Goal: Task Accomplishment & Management: Manage account settings

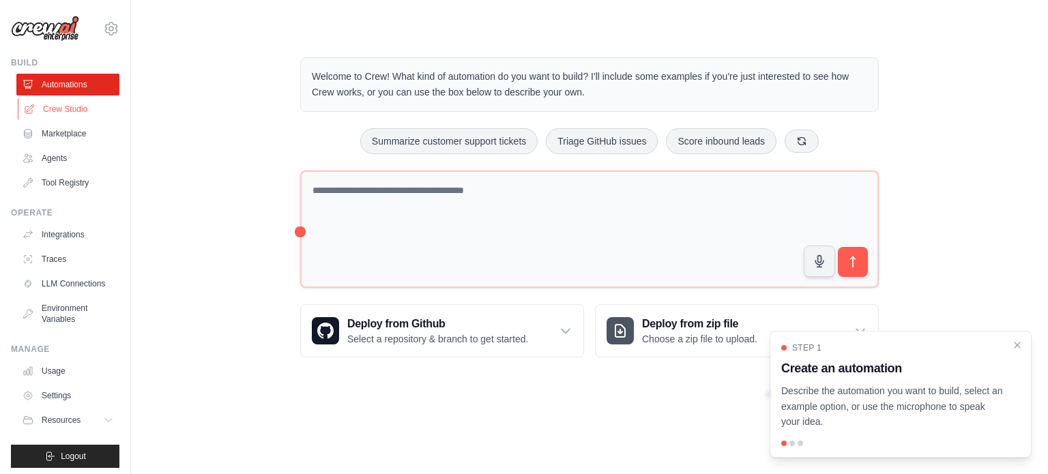
click at [63, 110] on link "Crew Studio" at bounding box center [69, 109] width 103 height 22
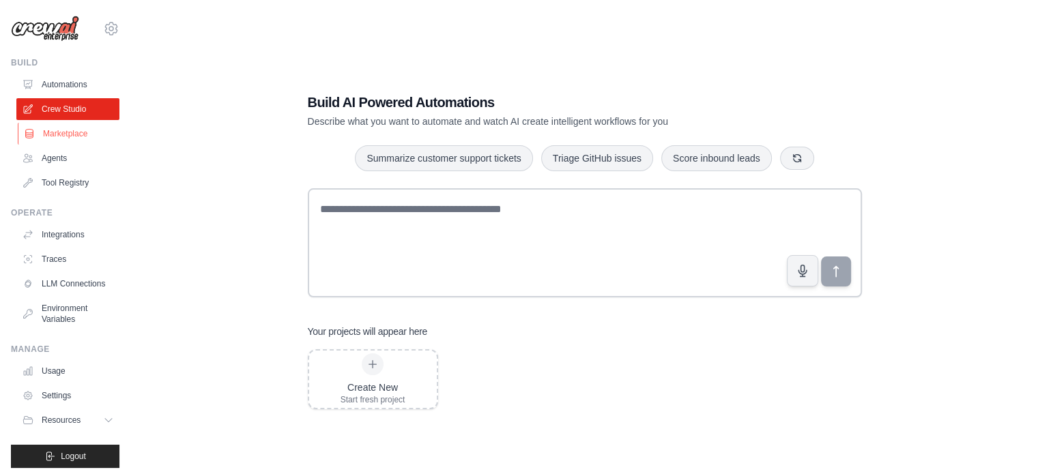
click at [64, 136] on link "Marketplace" at bounding box center [69, 134] width 103 height 22
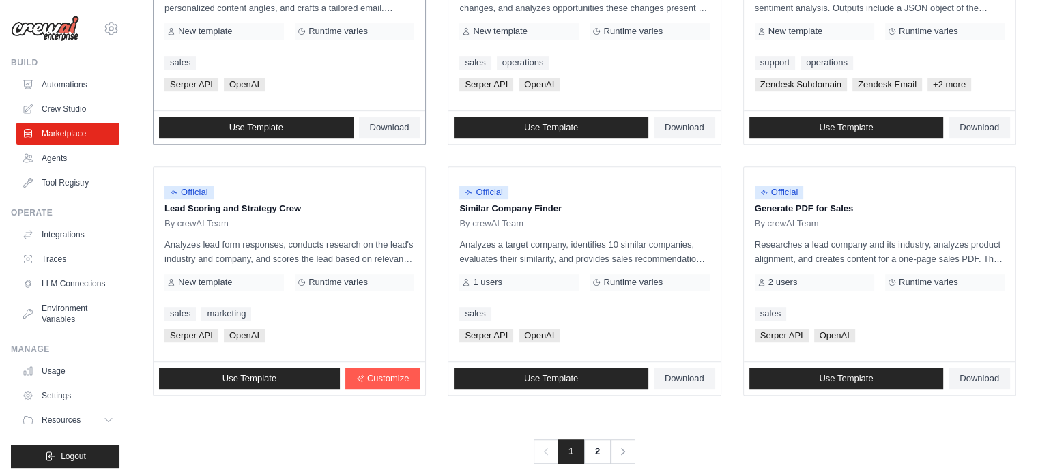
scroll to position [788, 0]
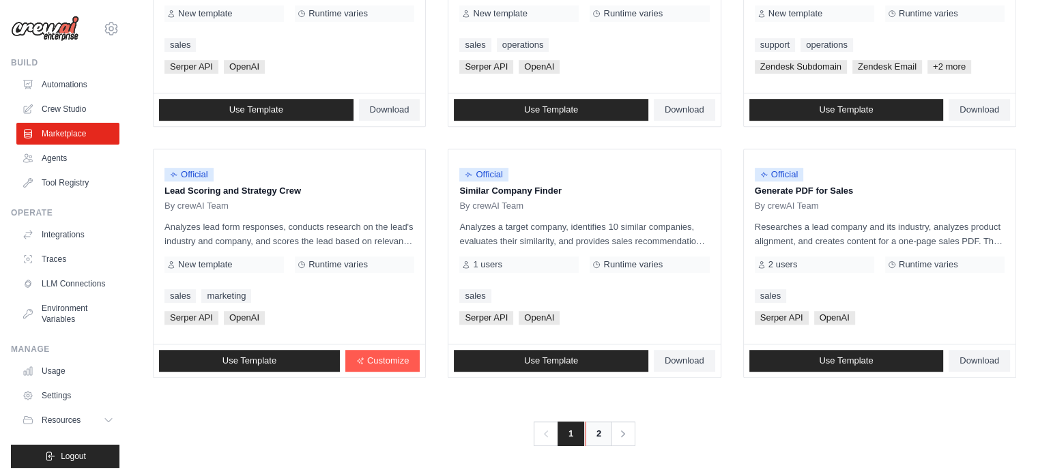
click at [596, 433] on link "2" at bounding box center [598, 434] width 27 height 25
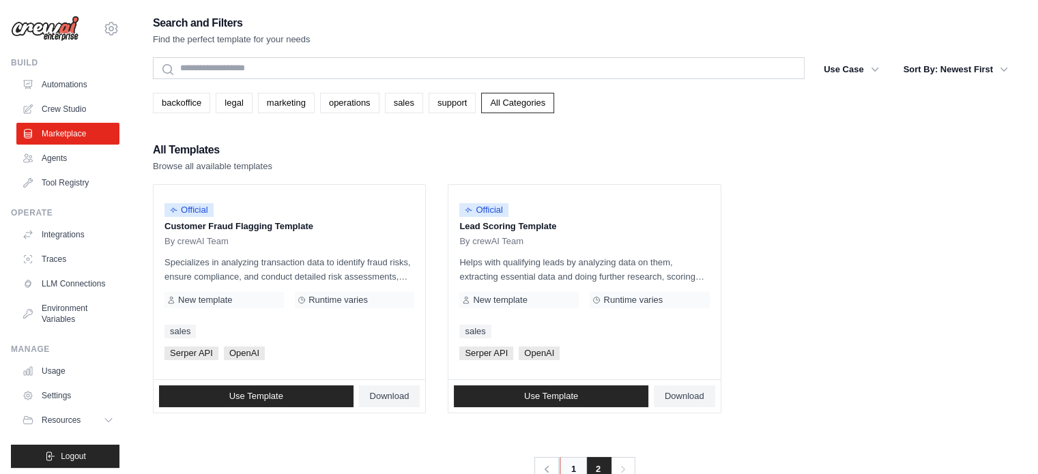
click at [571, 467] on link "1" at bounding box center [573, 469] width 27 height 25
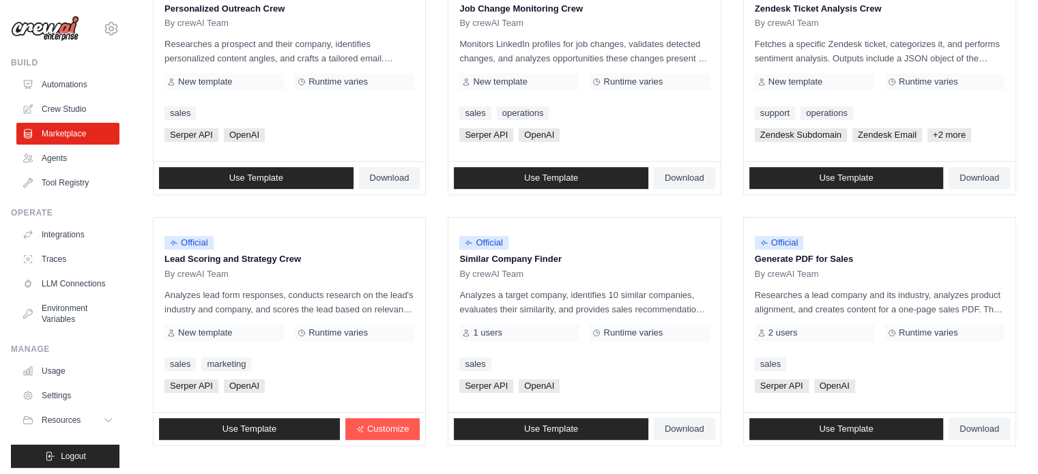
scroll to position [788, 0]
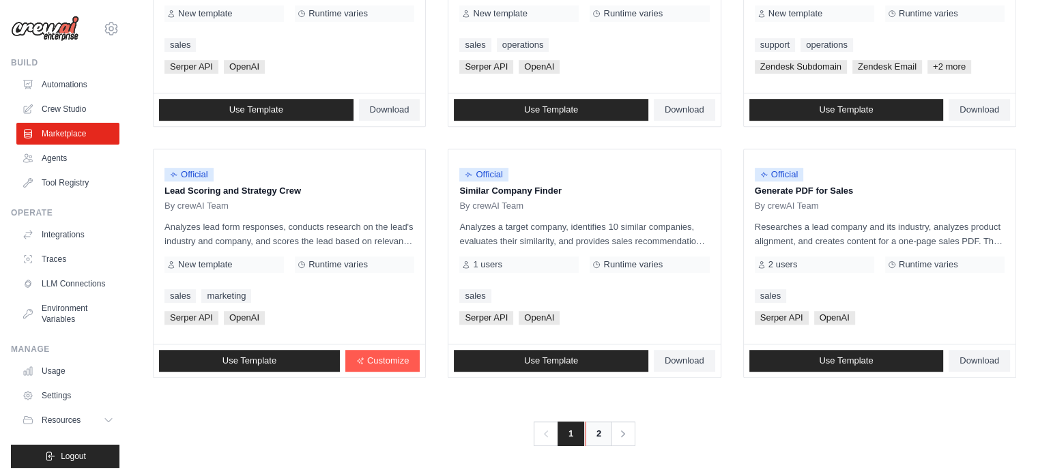
click at [596, 434] on link "2" at bounding box center [598, 434] width 27 height 25
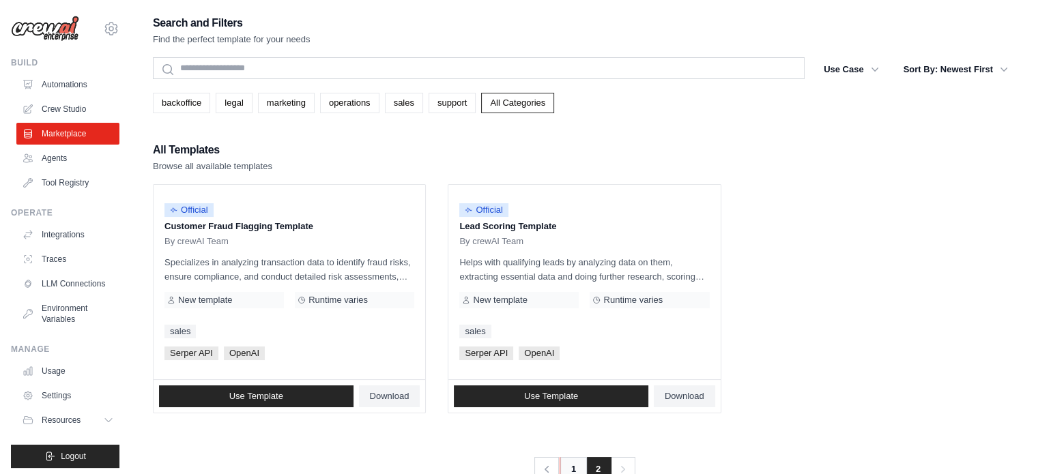
click at [571, 466] on link "1" at bounding box center [573, 469] width 27 height 25
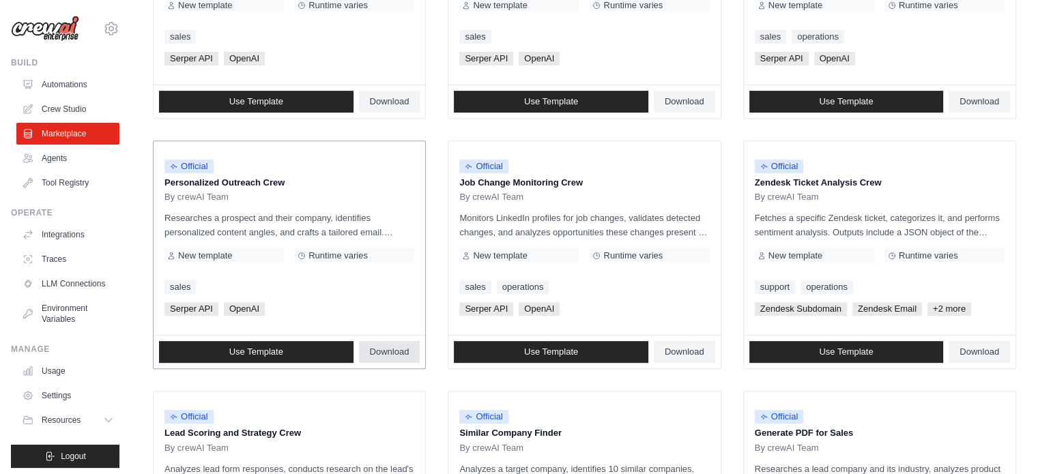
scroll to position [751, 0]
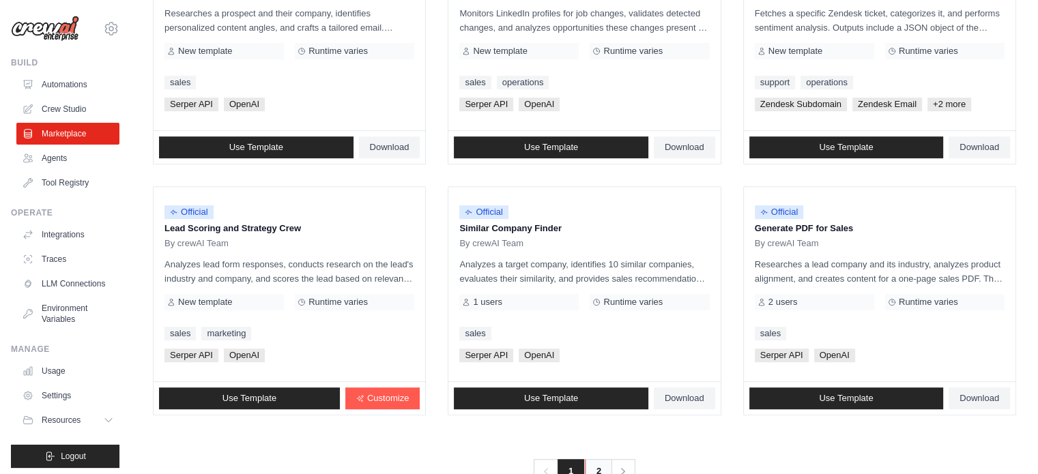
click at [590, 468] on link "2" at bounding box center [598, 471] width 27 height 25
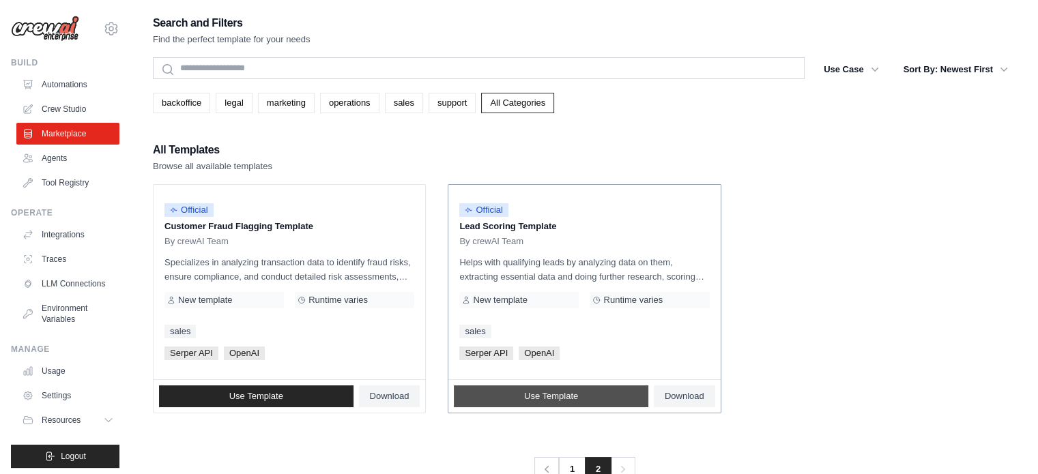
click at [536, 396] on span "Use Template" at bounding box center [551, 396] width 54 height 11
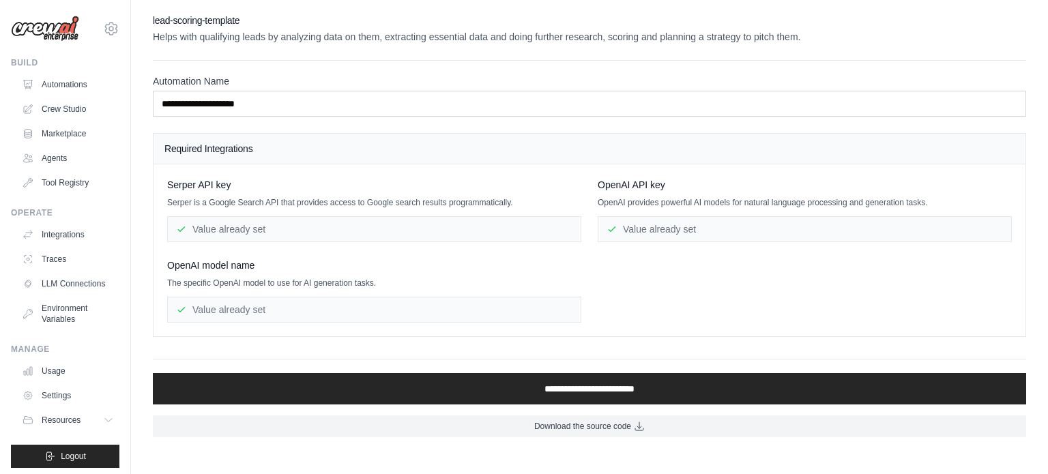
click at [642, 228] on div "Value already set" at bounding box center [805, 229] width 414 height 26
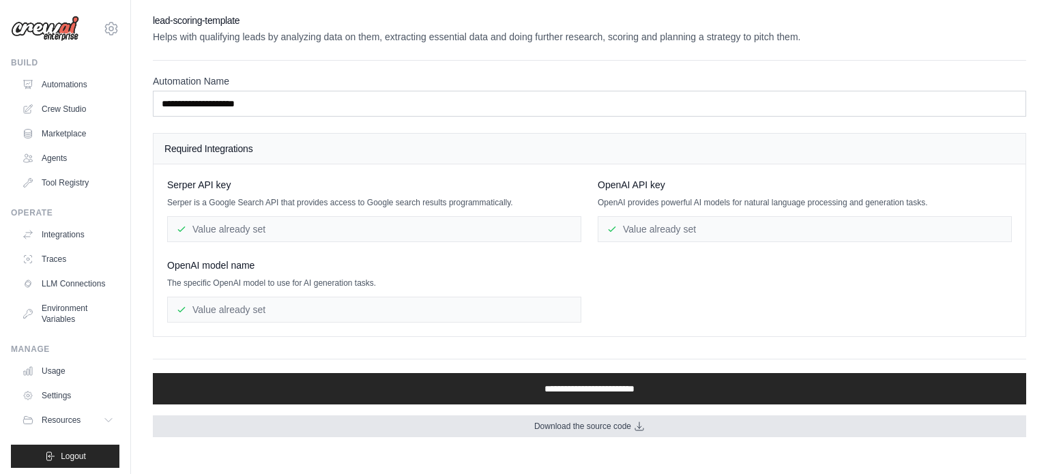
click at [645, 422] on icon at bounding box center [639, 426] width 11 height 11
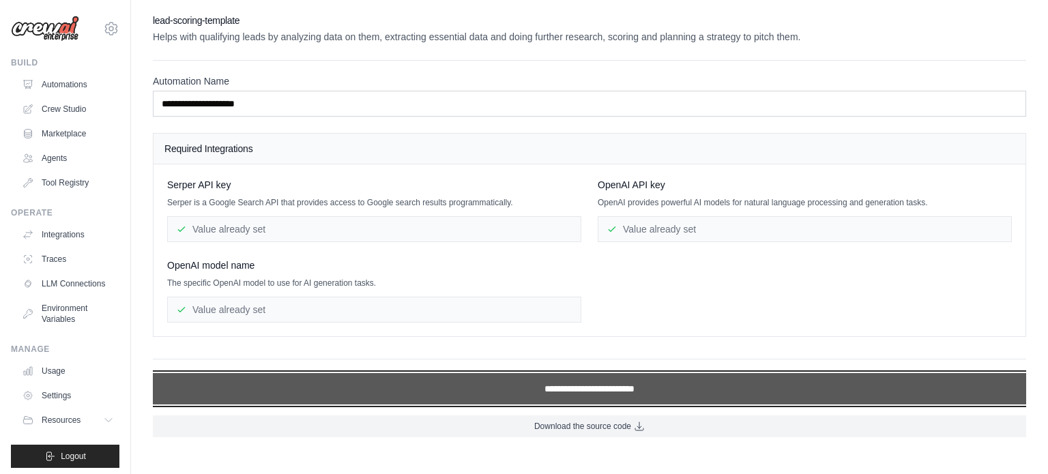
click at [559, 386] on input "**********" at bounding box center [590, 388] width 874 height 31
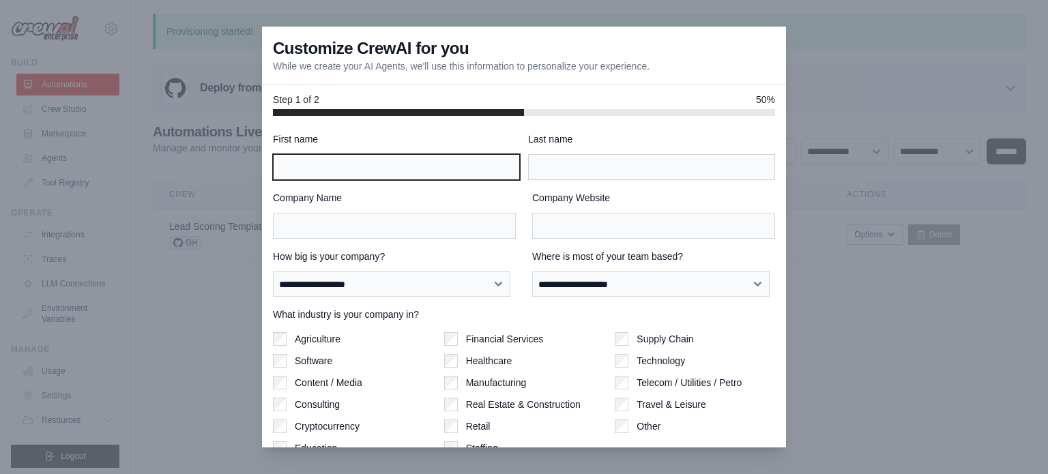
click at [374, 169] on input "First name" at bounding box center [396, 167] width 247 height 26
type input "*****"
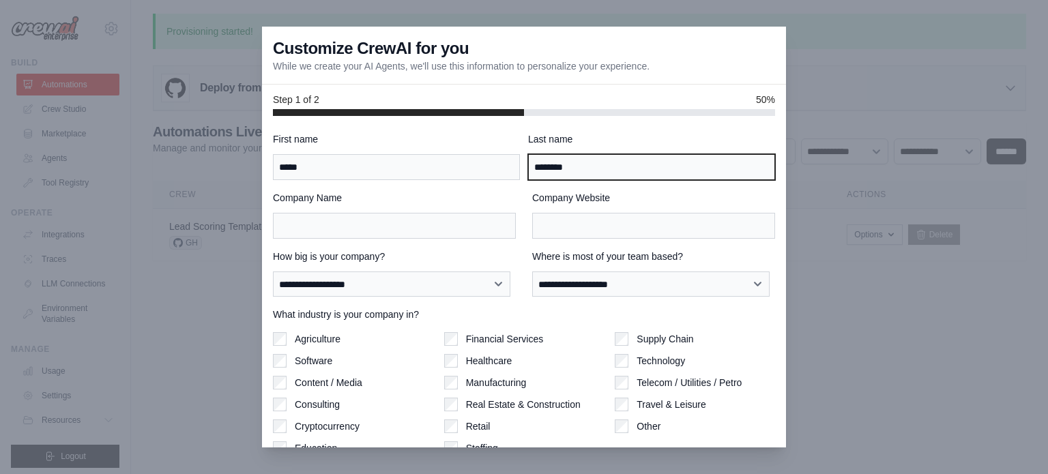
type input "********"
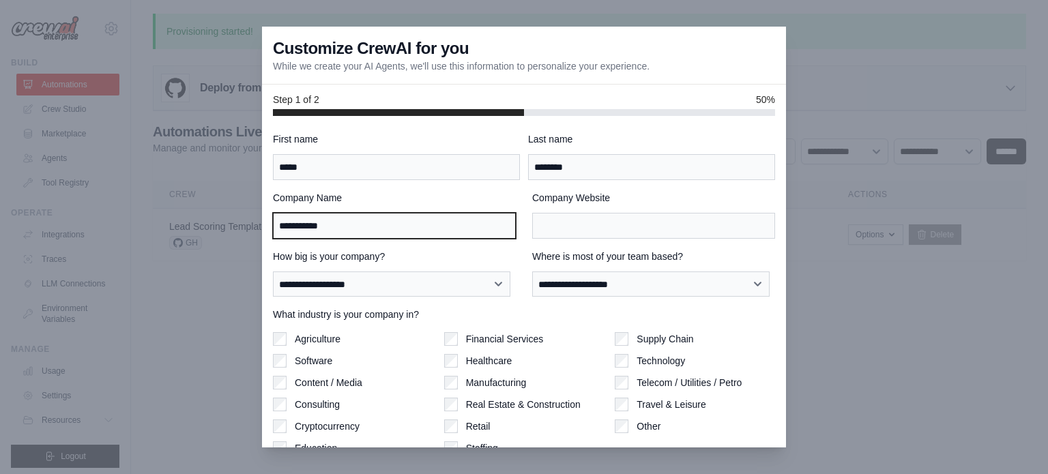
type input "**********"
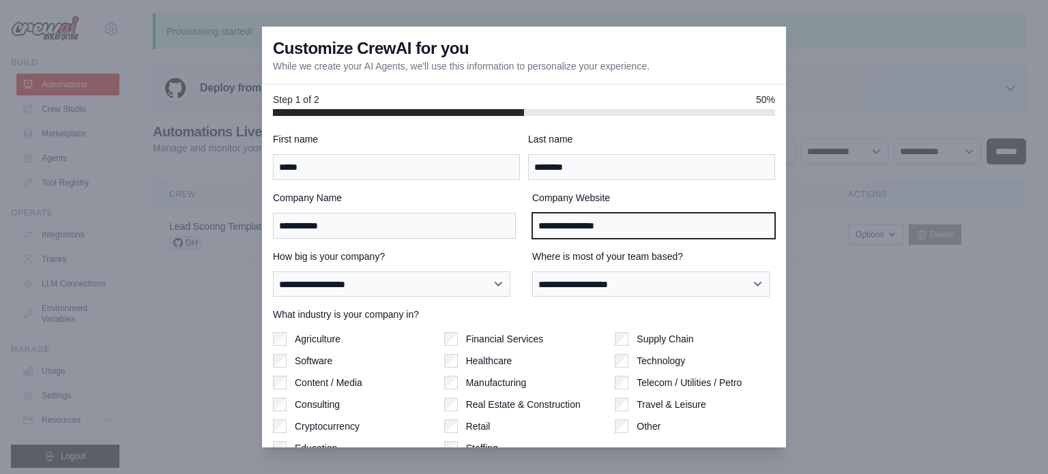
type input "**********"
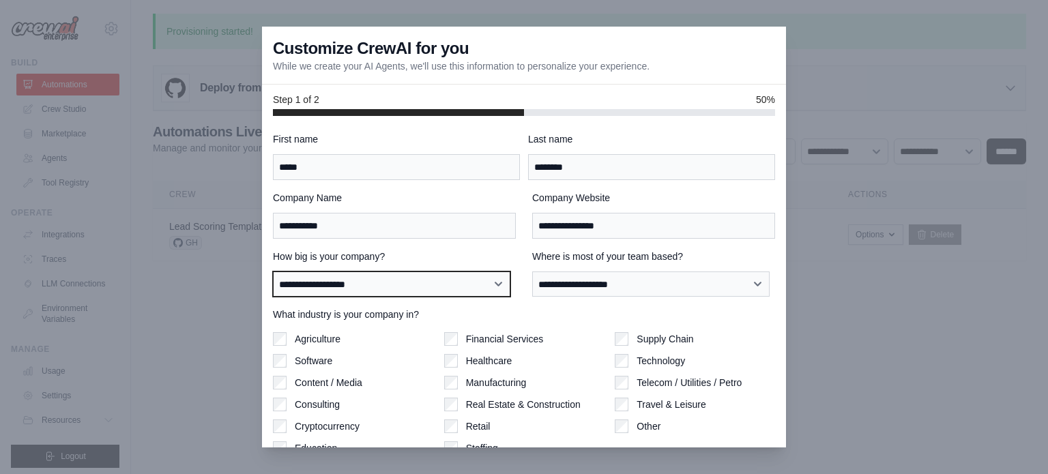
click at [349, 280] on select "**********" at bounding box center [391, 285] width 237 height 26
select select "**********"
click at [273, 272] on select "**********" at bounding box center [391, 285] width 237 height 26
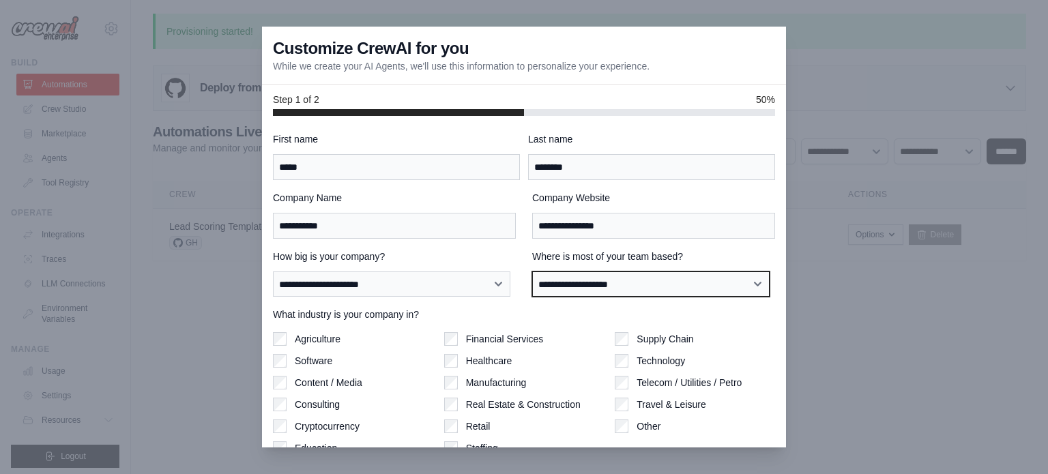
click at [601, 282] on select "**********" at bounding box center [650, 285] width 237 height 26
select select "******"
click at [532, 272] on select "**********" at bounding box center [650, 285] width 237 height 26
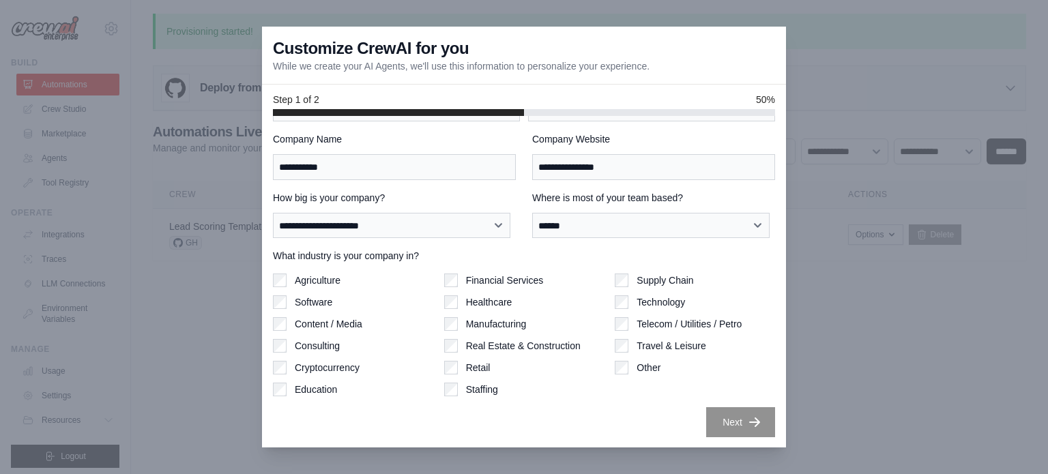
click at [291, 322] on div "Content / Media" at bounding box center [353, 324] width 160 height 14
click at [285, 322] on div "Content / Media" at bounding box center [353, 324] width 160 height 14
click at [278, 331] on div "Agriculture Software Content / Media Consulting Cryptocurrency Education" at bounding box center [353, 335] width 160 height 123
click at [729, 420] on button "Next" at bounding box center [740, 422] width 69 height 30
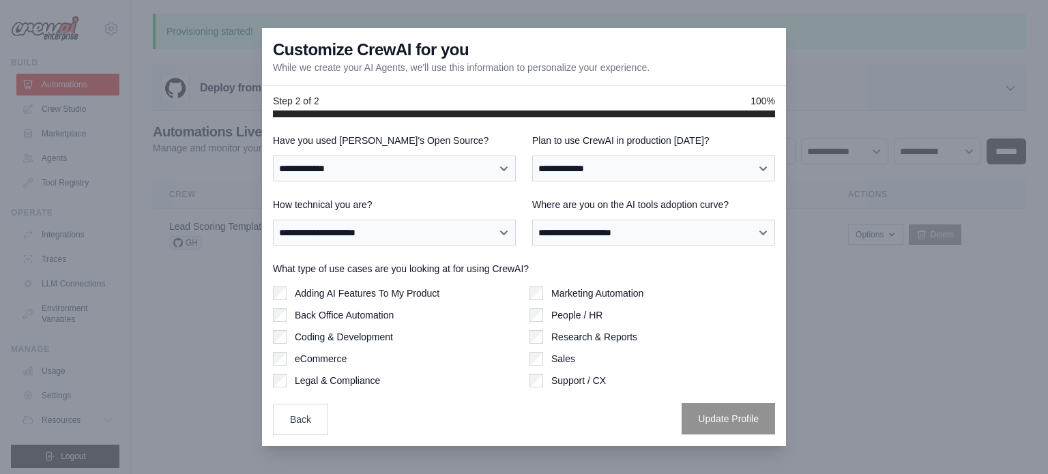
scroll to position [0, 0]
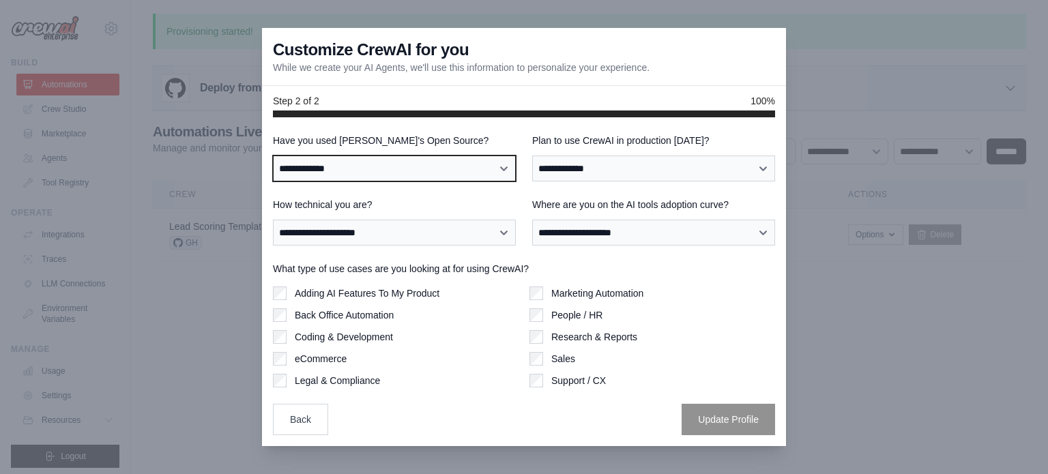
click at [400, 169] on select "**********" at bounding box center [394, 169] width 243 height 26
select select "**"
click at [273, 156] on select "**********" at bounding box center [394, 169] width 243 height 26
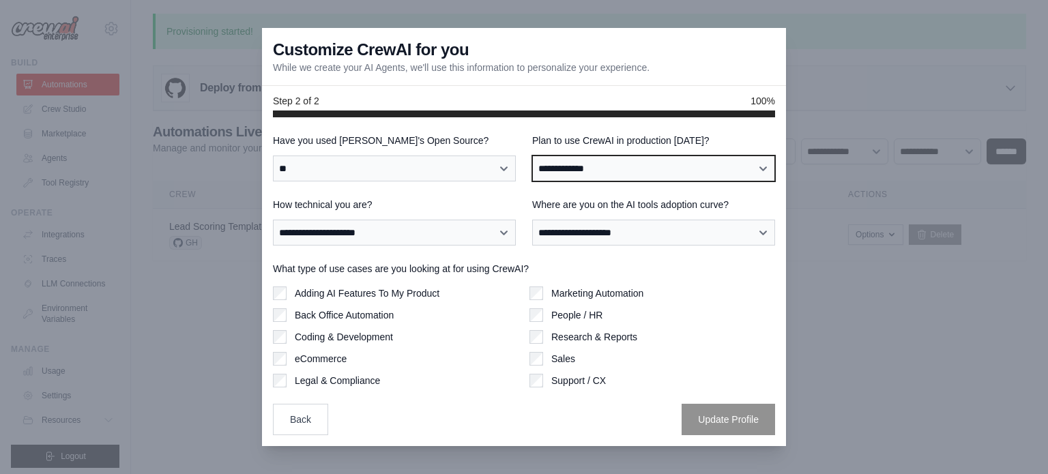
click at [611, 173] on select "**********" at bounding box center [653, 169] width 243 height 26
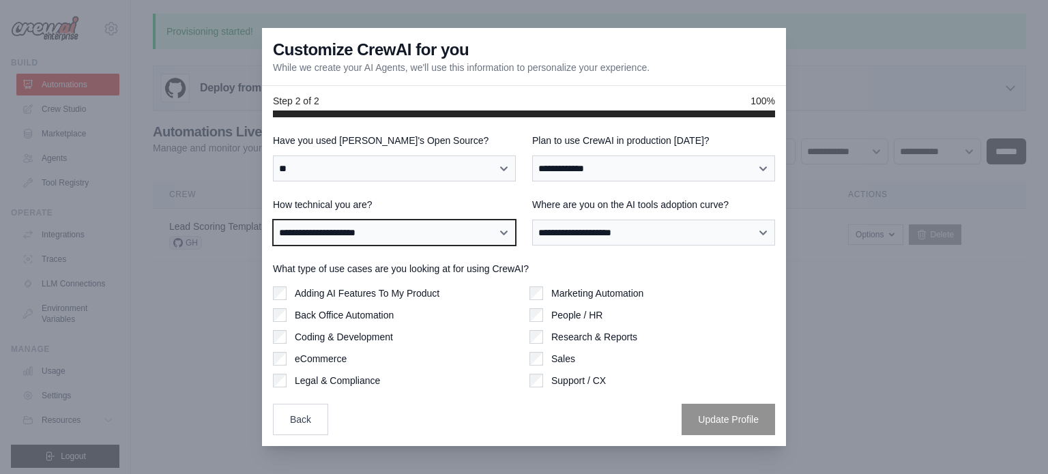
click at [463, 229] on select "**********" at bounding box center [394, 233] width 243 height 26
select select "**********"
click at [273, 220] on select "**********" at bounding box center [394, 233] width 243 height 26
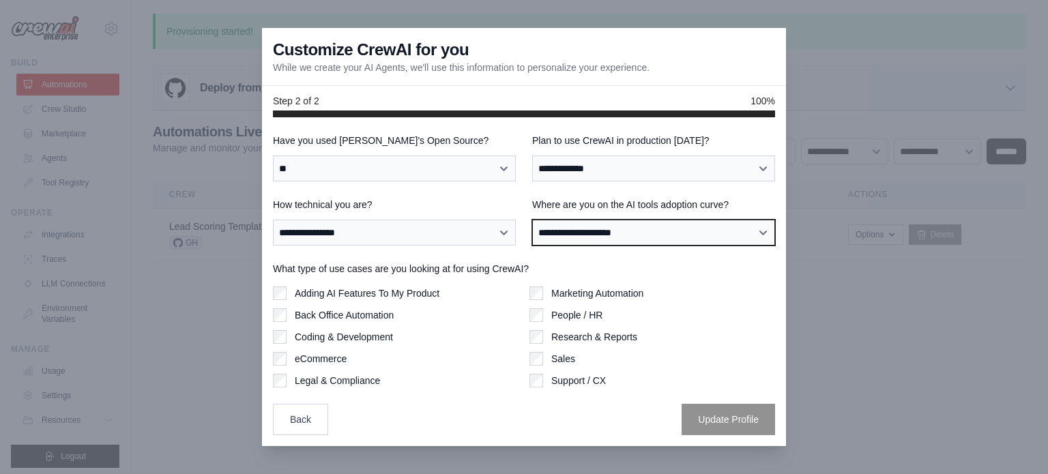
click at [581, 235] on select "**********" at bounding box center [653, 233] width 243 height 26
select select "**********"
click at [532, 220] on select "**********" at bounding box center [653, 233] width 243 height 26
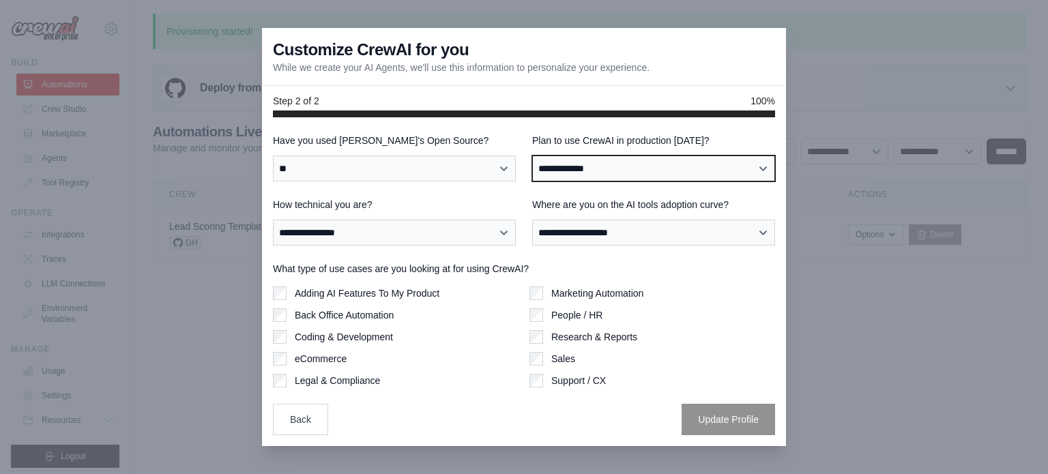
click at [609, 169] on select "**********" at bounding box center [653, 169] width 243 height 26
select select "****"
click at [532, 156] on select "**********" at bounding box center [653, 169] width 243 height 26
click at [625, 166] on select "**********" at bounding box center [653, 169] width 243 height 26
click at [532, 156] on select "**********" at bounding box center [653, 169] width 243 height 26
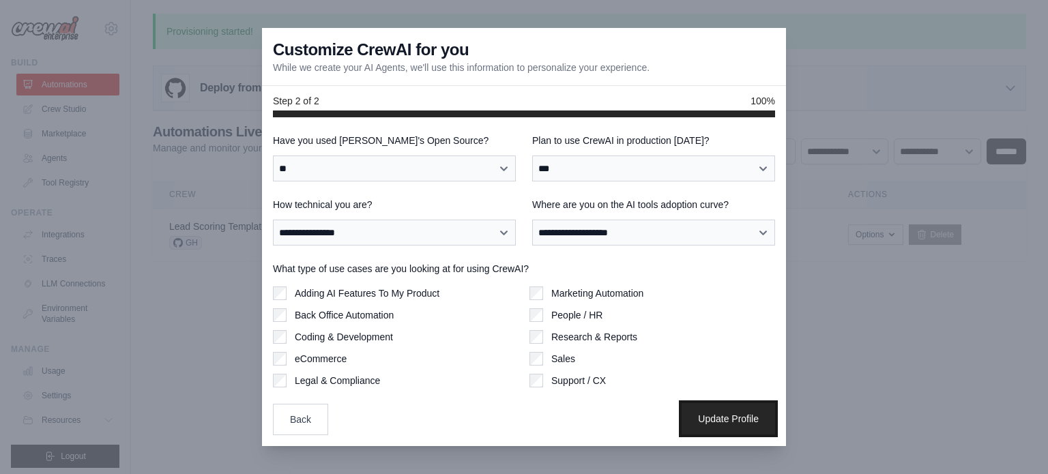
click at [707, 412] on button "Update Profile" at bounding box center [728, 418] width 93 height 31
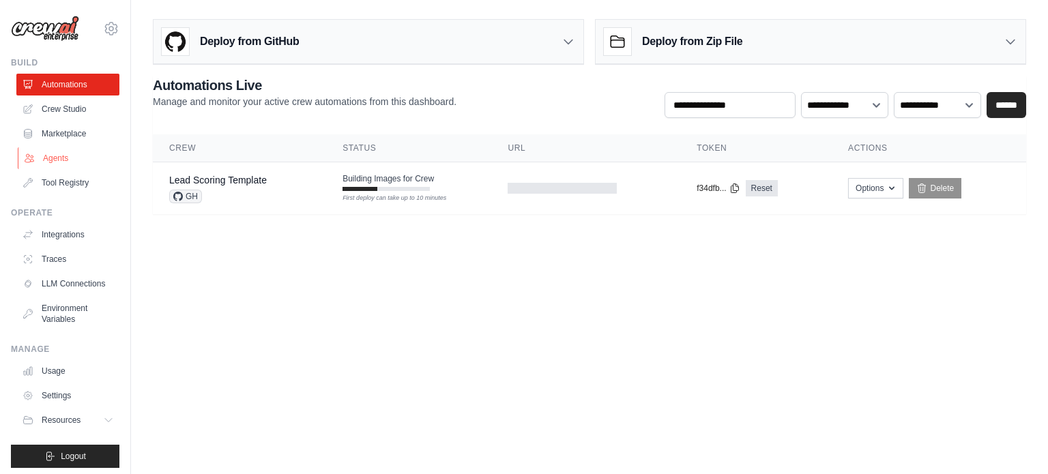
click at [62, 160] on link "Agents" at bounding box center [69, 158] width 103 height 22
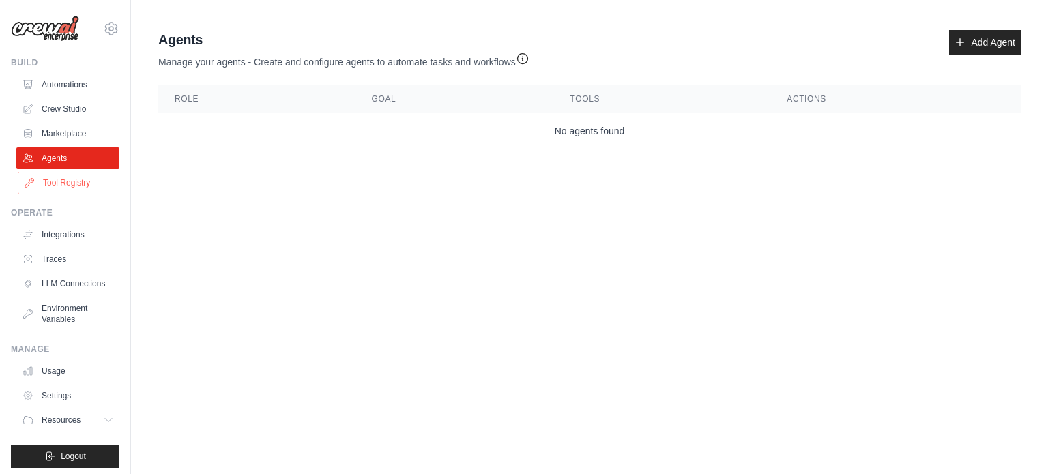
click at [66, 177] on link "Tool Registry" at bounding box center [69, 183] width 103 height 22
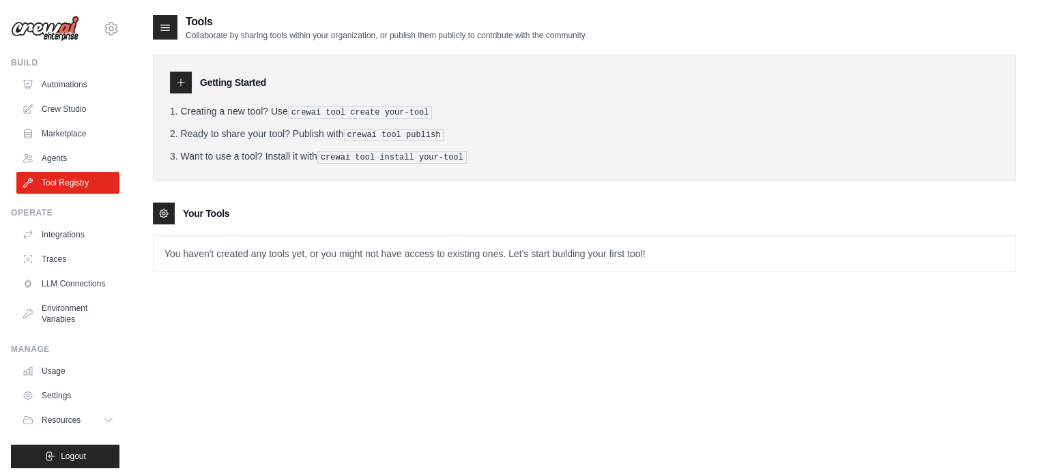
click at [176, 86] on icon at bounding box center [180, 82] width 11 height 11
click at [165, 20] on icon at bounding box center [165, 27] width 14 height 14
click at [162, 25] on icon at bounding box center [165, 27] width 9 height 5
click at [172, 207] on div at bounding box center [164, 214] width 22 height 22
click at [330, 118] on ol "Creating a new tool? Use crewai tool create your-tool Ready to share your tool?…" at bounding box center [584, 133] width 829 height 59
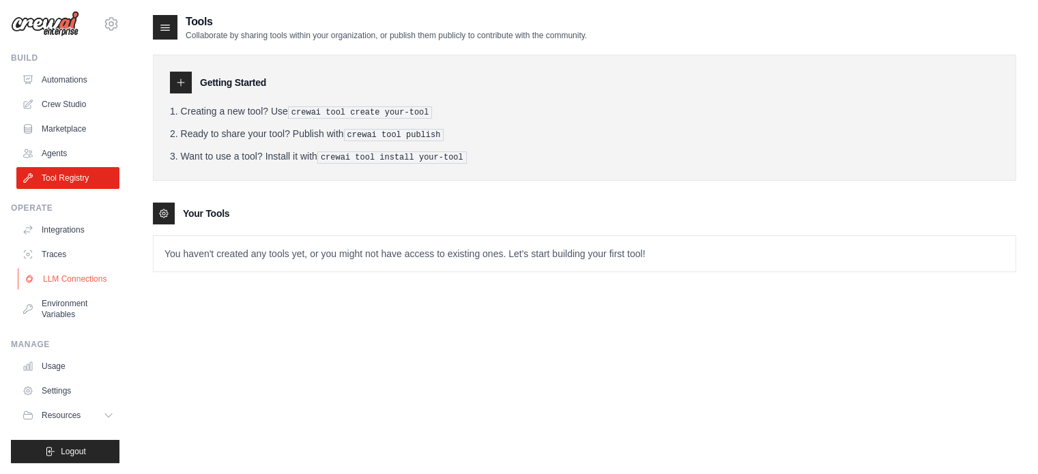
scroll to position [15, 0]
click at [80, 413] on span "Resources" at bounding box center [62, 415] width 39 height 11
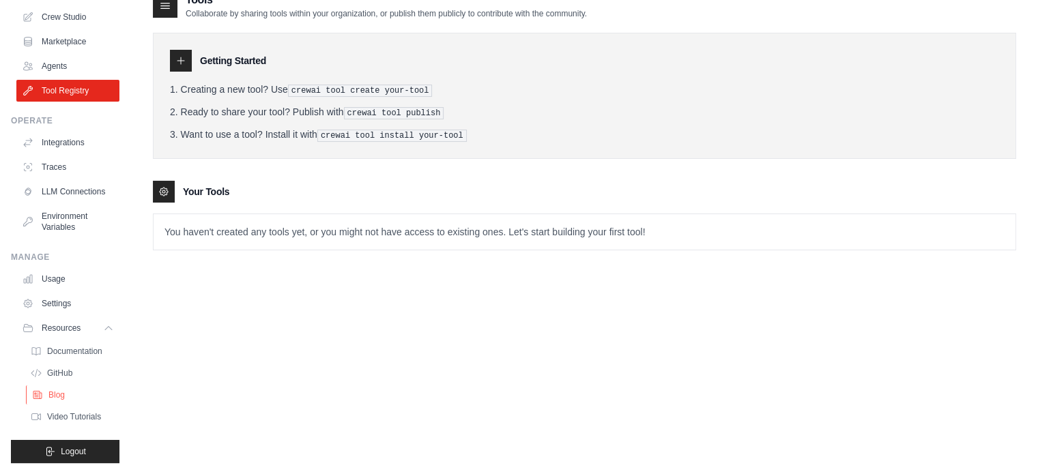
scroll to position [27, 0]
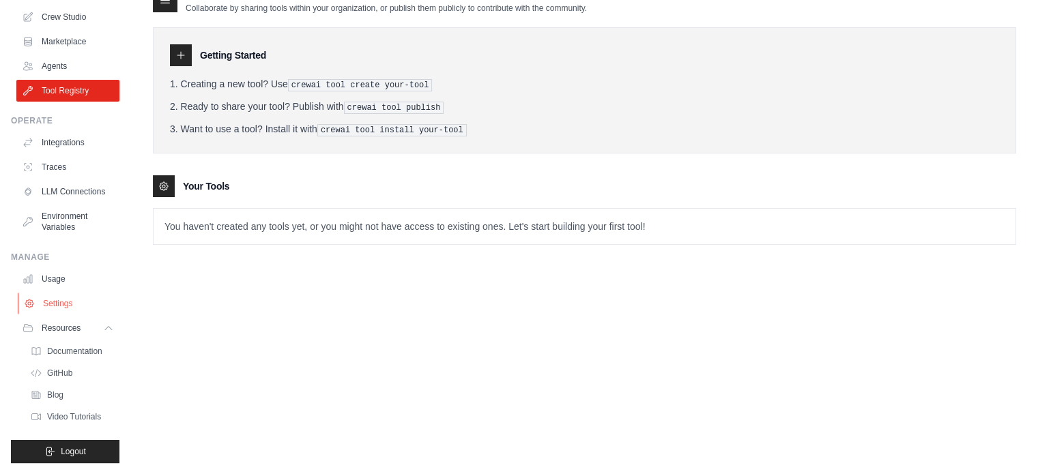
click at [64, 293] on link "Settings" at bounding box center [69, 304] width 103 height 22
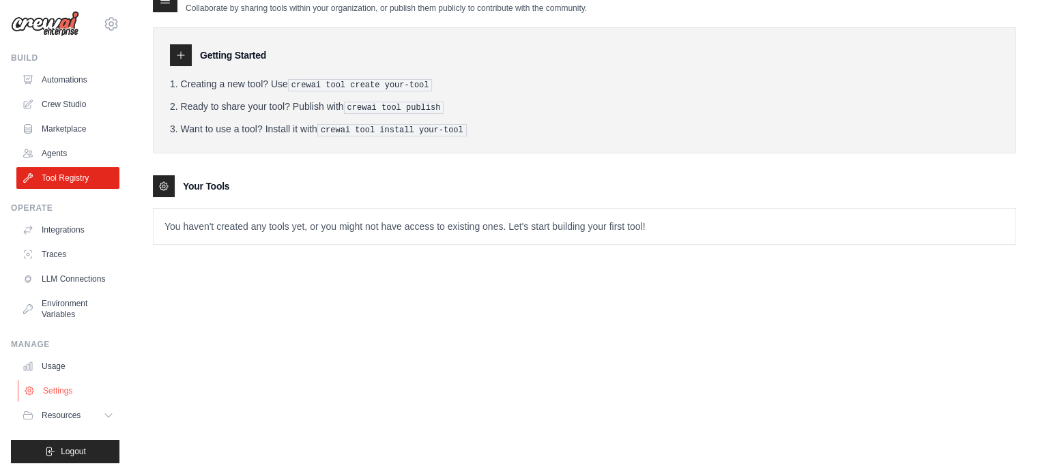
scroll to position [15, 0]
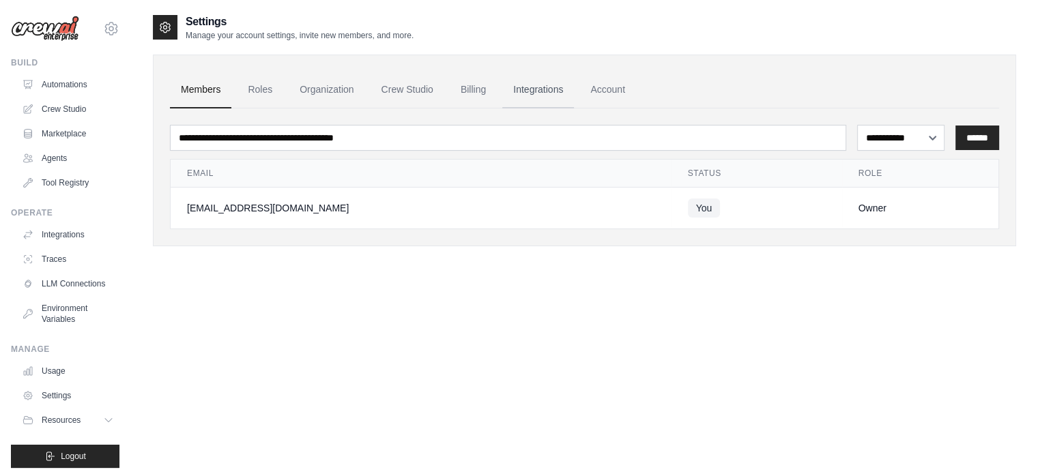
click at [553, 93] on link "Integrations" at bounding box center [538, 90] width 72 height 37
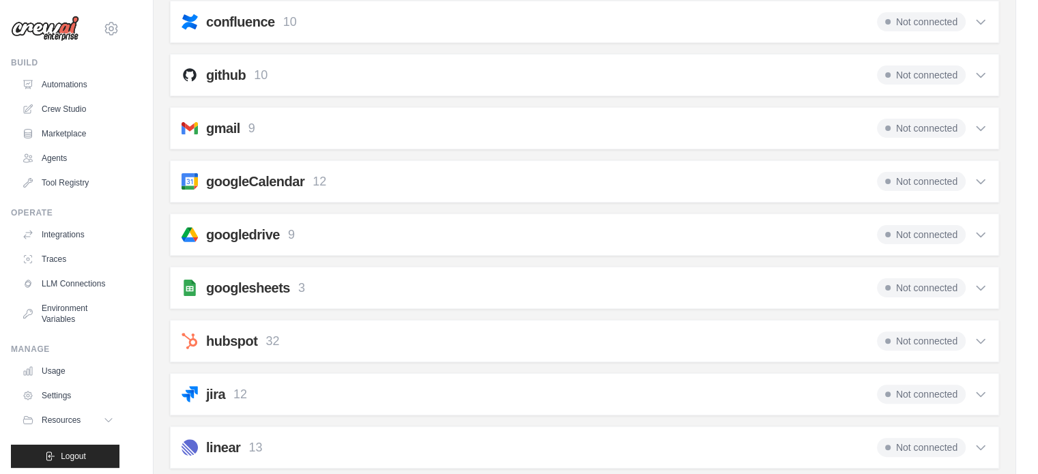
scroll to position [409, 0]
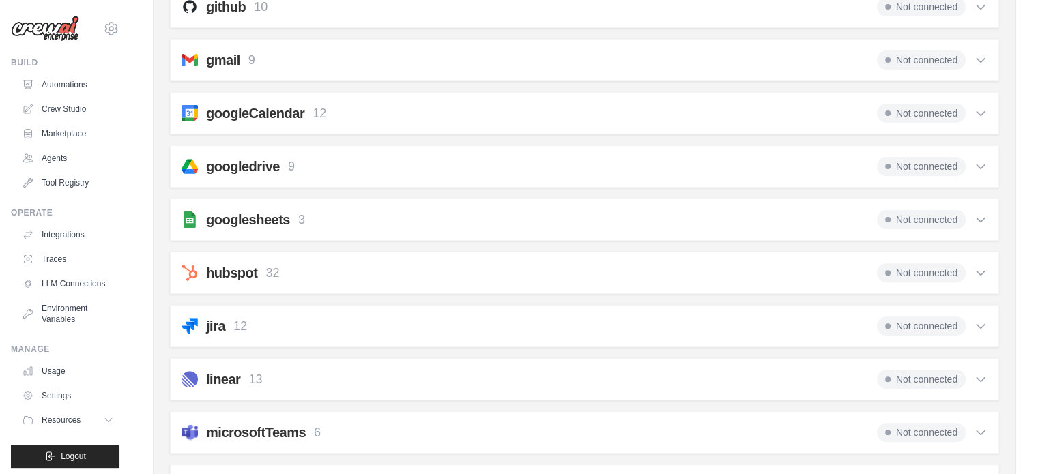
click at [983, 215] on icon at bounding box center [981, 220] width 14 height 14
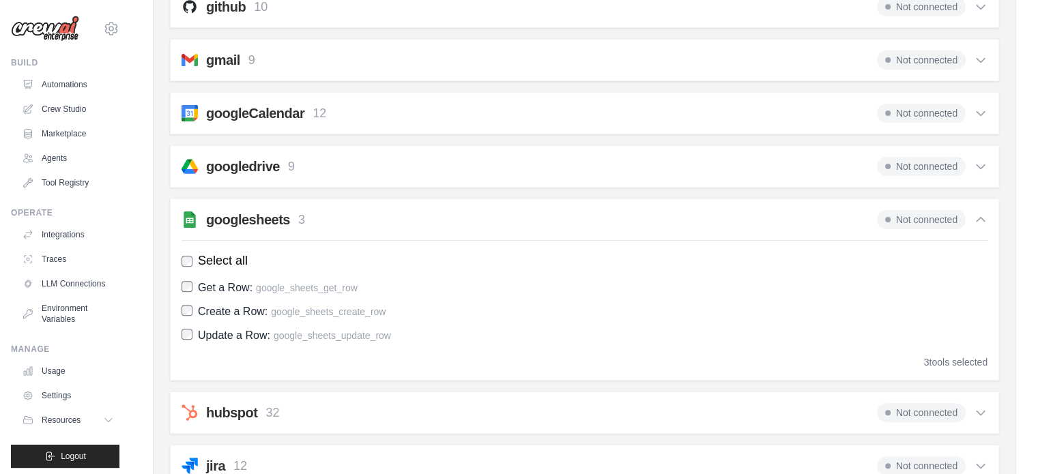
click at [919, 214] on span "Not connected" at bounding box center [921, 219] width 89 height 19
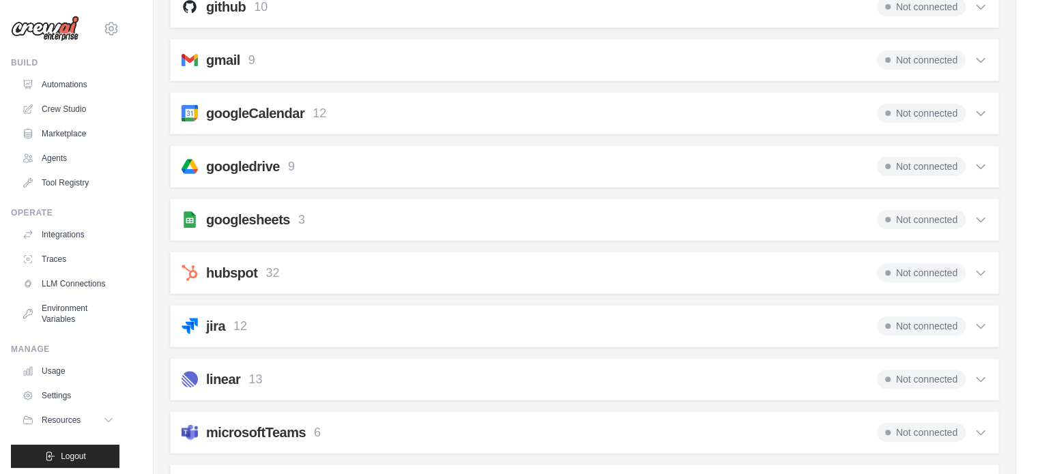
click at [918, 214] on span "Not connected" at bounding box center [921, 219] width 89 height 19
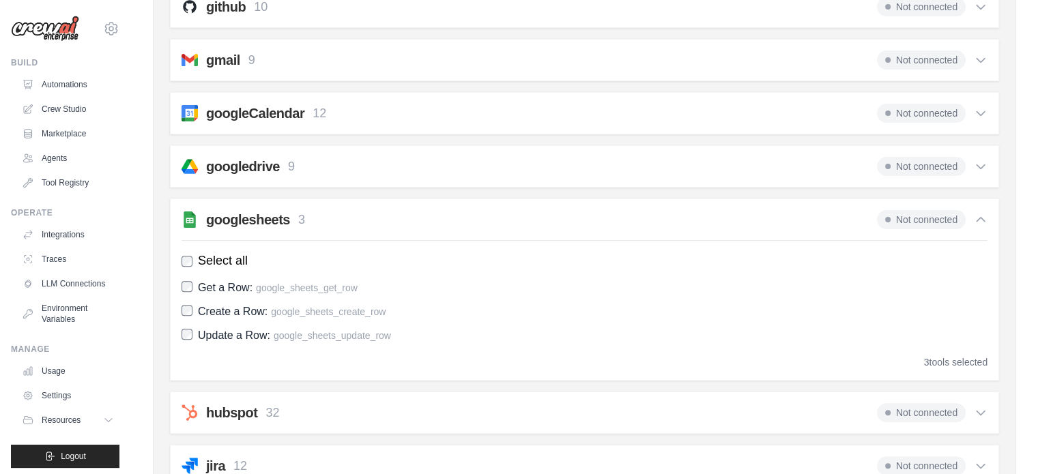
click at [918, 214] on span "Not connected" at bounding box center [921, 219] width 89 height 19
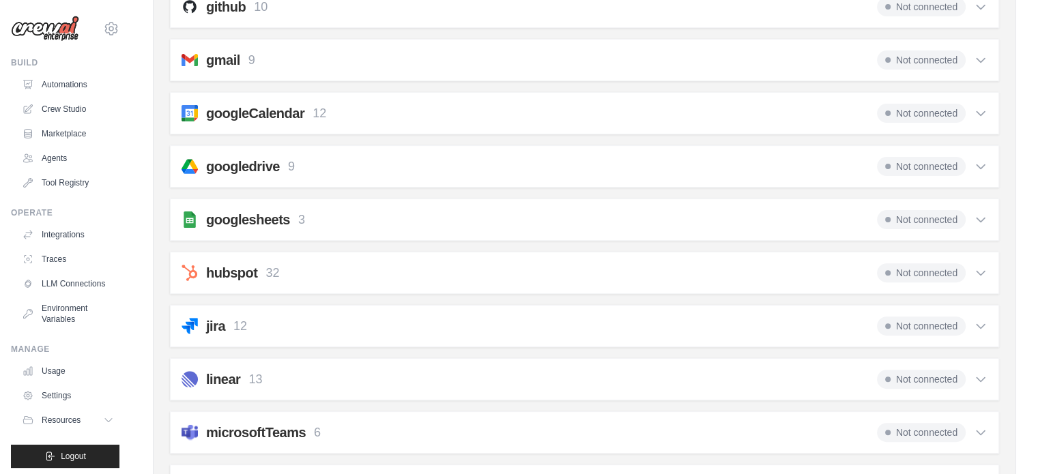
click at [265, 215] on h2 "googlesheets" at bounding box center [248, 219] width 84 height 19
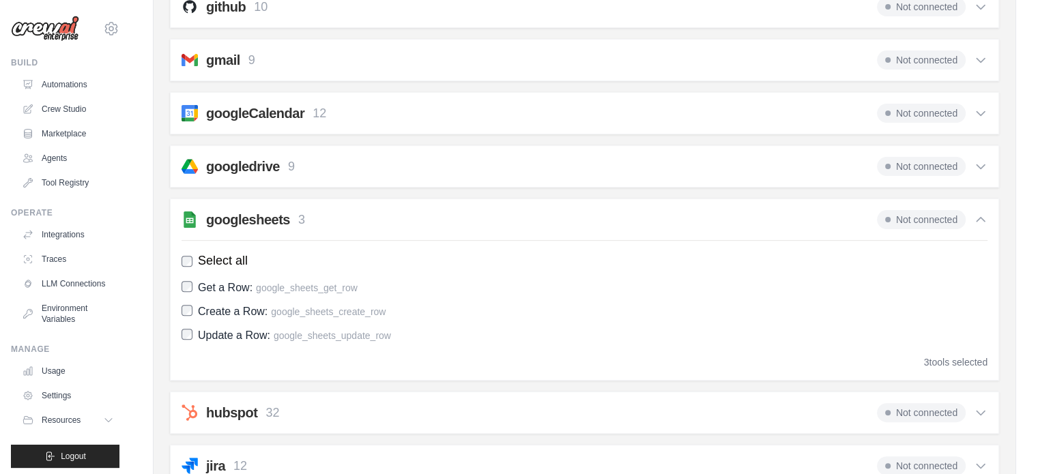
click at [953, 356] on div "3 tools selected" at bounding box center [955, 363] width 63 height 14
click at [760, 163] on div "googledrive 9 Not connected" at bounding box center [585, 166] width 806 height 19
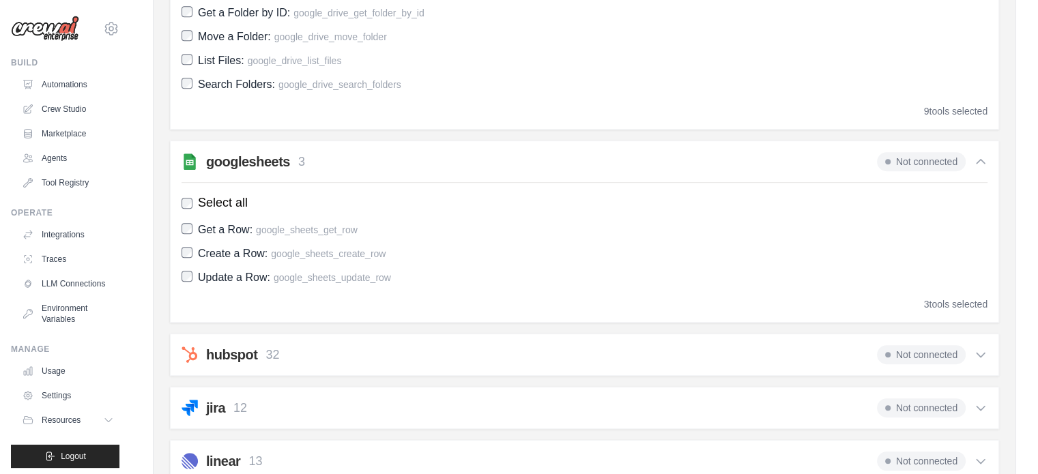
scroll to position [887, 0]
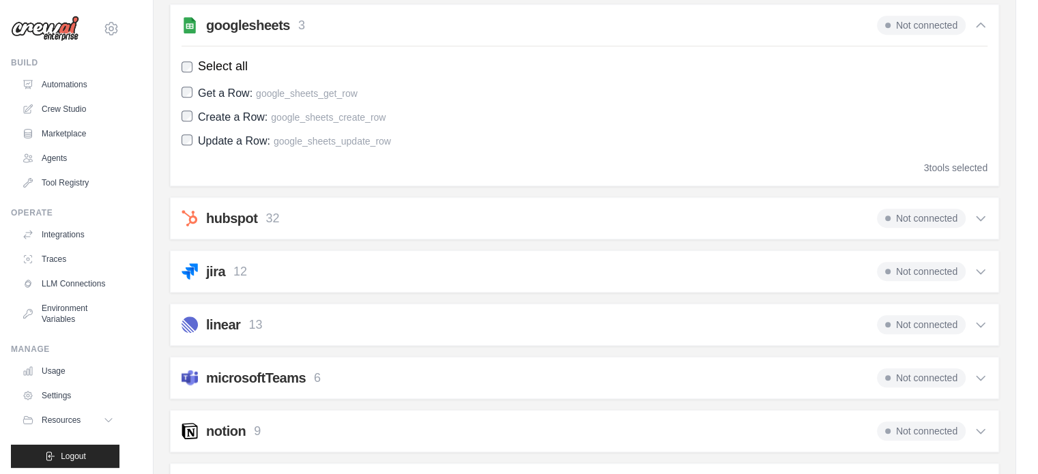
click at [775, 209] on div "hubspot 32 Not connected" at bounding box center [585, 218] width 806 height 19
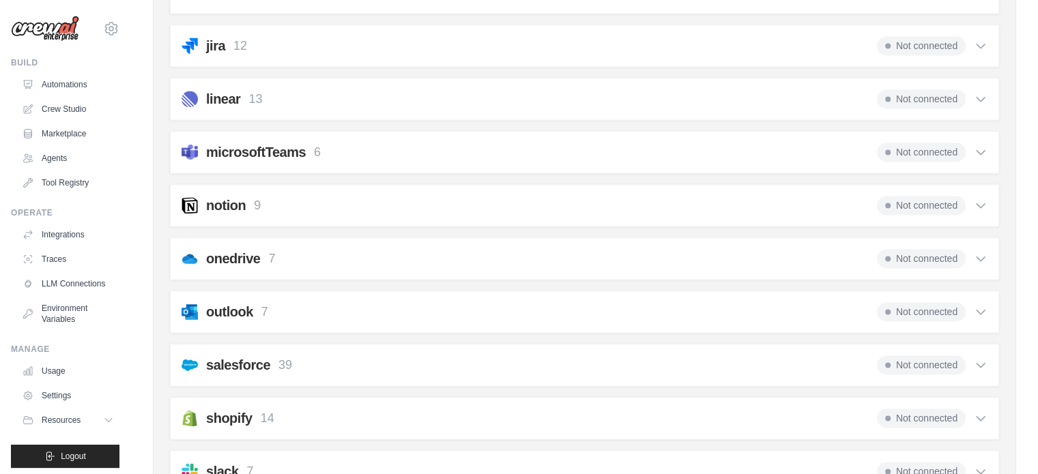
scroll to position [1979, 0]
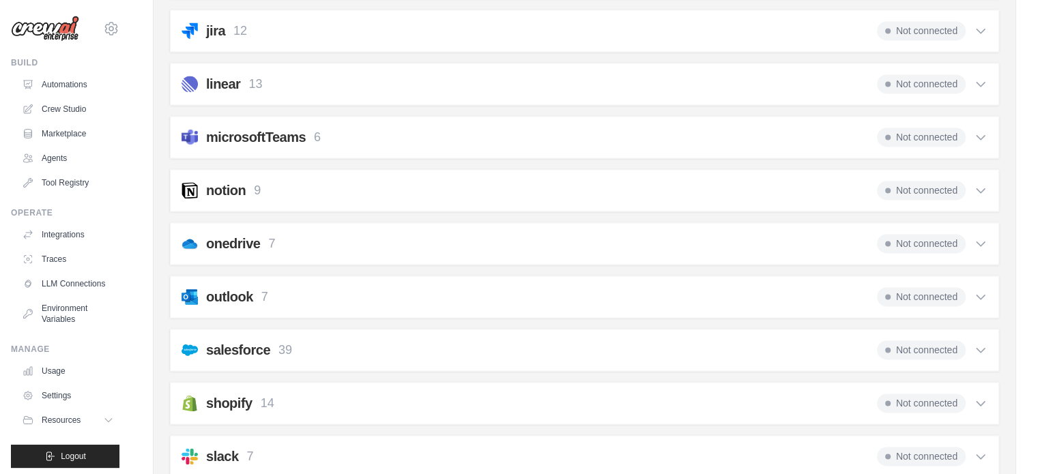
click at [751, 158] on div "microsoftTeams 6 Not connected Select all Send a Message in a Channel: teams_se…" at bounding box center [584, 137] width 829 height 42
click at [979, 144] on icon at bounding box center [981, 137] width 14 height 14
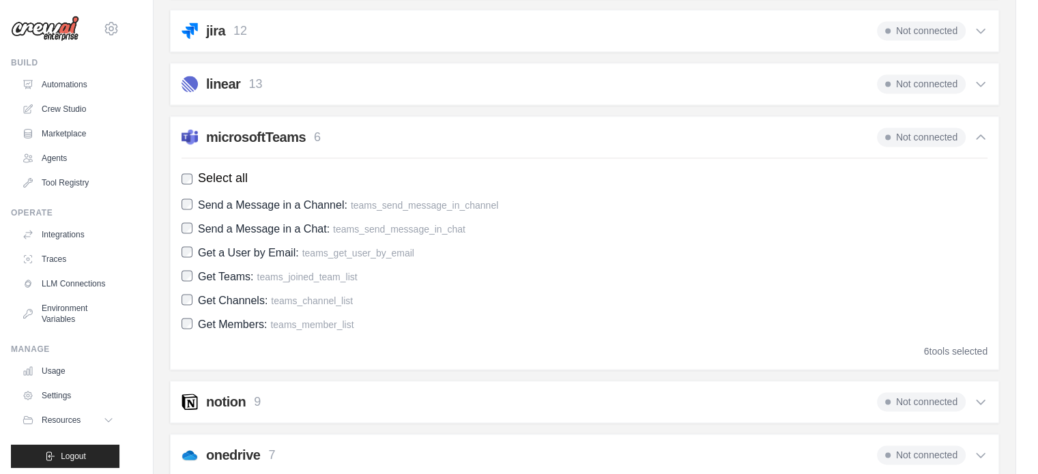
click at [979, 144] on icon at bounding box center [981, 137] width 14 height 14
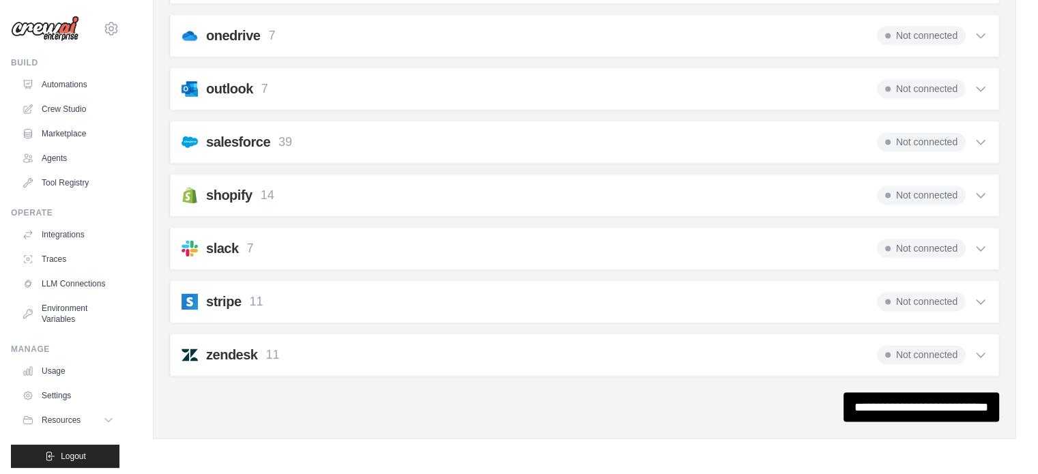
scroll to position [2198, 0]
click at [983, 356] on icon at bounding box center [981, 356] width 8 height 4
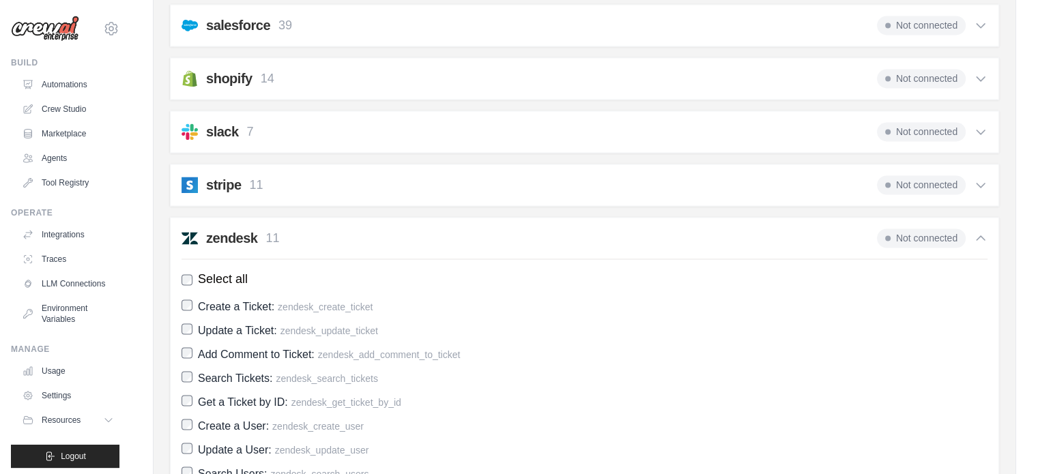
scroll to position [2403, 0]
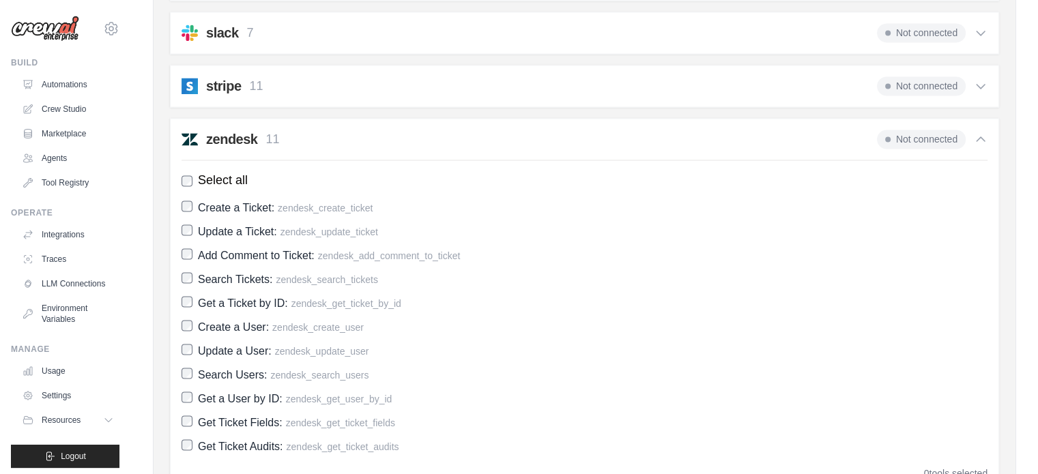
click at [977, 93] on icon at bounding box center [981, 86] width 14 height 14
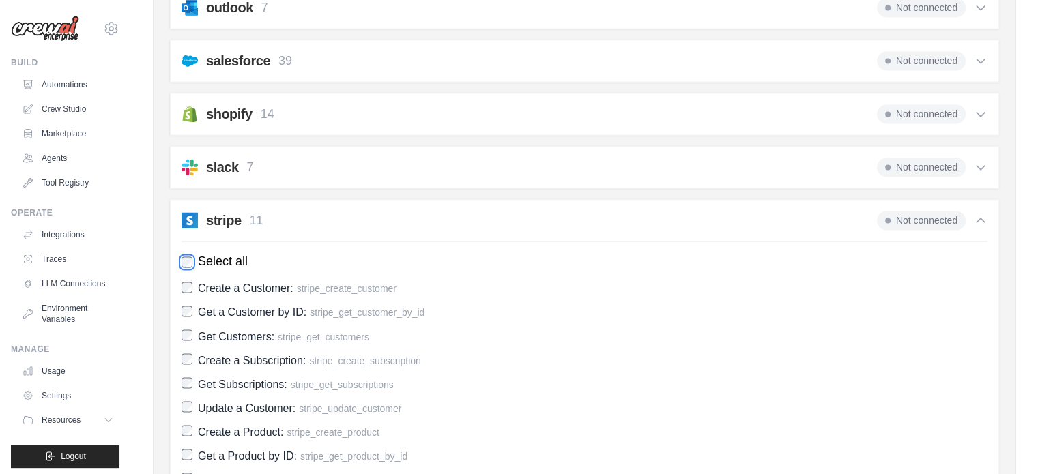
scroll to position [2266, 0]
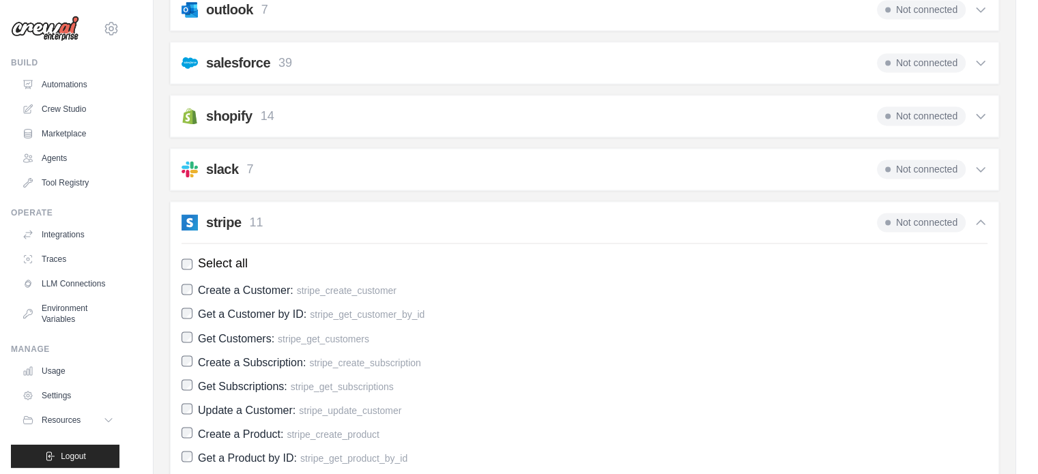
click at [979, 172] on icon at bounding box center [981, 170] width 8 height 4
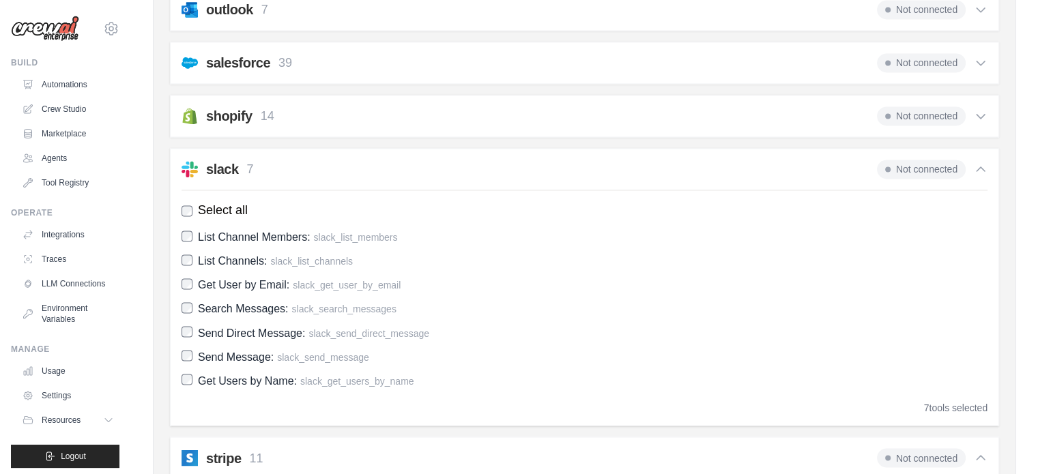
click at [979, 119] on icon at bounding box center [981, 117] width 8 height 4
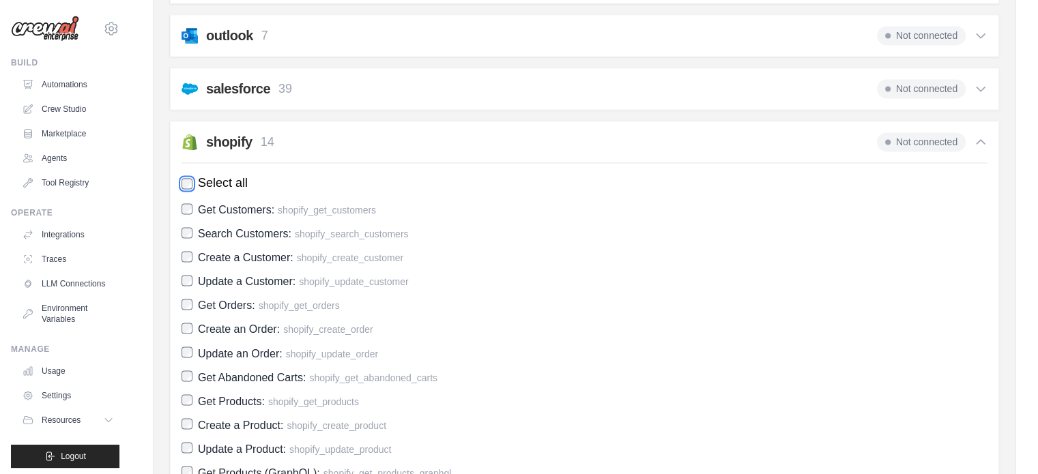
scroll to position [2198, 0]
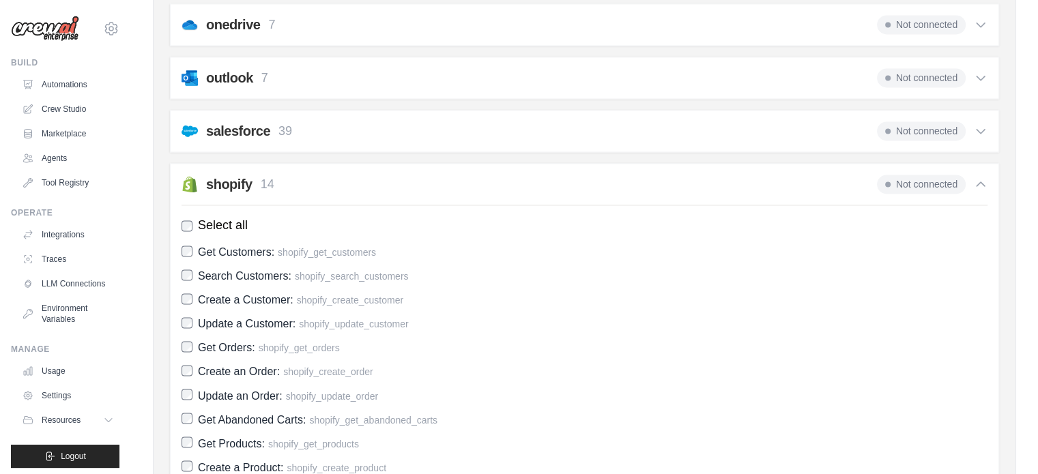
click at [981, 138] on icon at bounding box center [981, 131] width 14 height 14
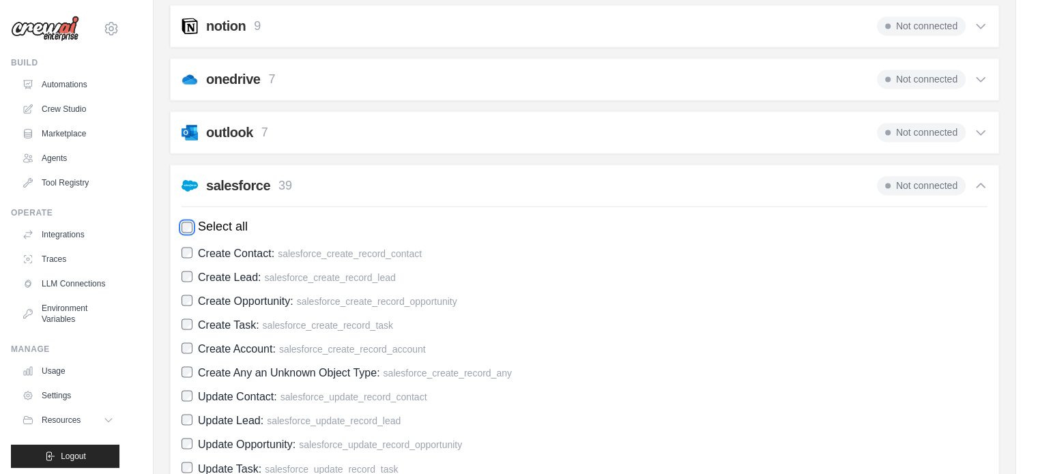
scroll to position [2062, 0]
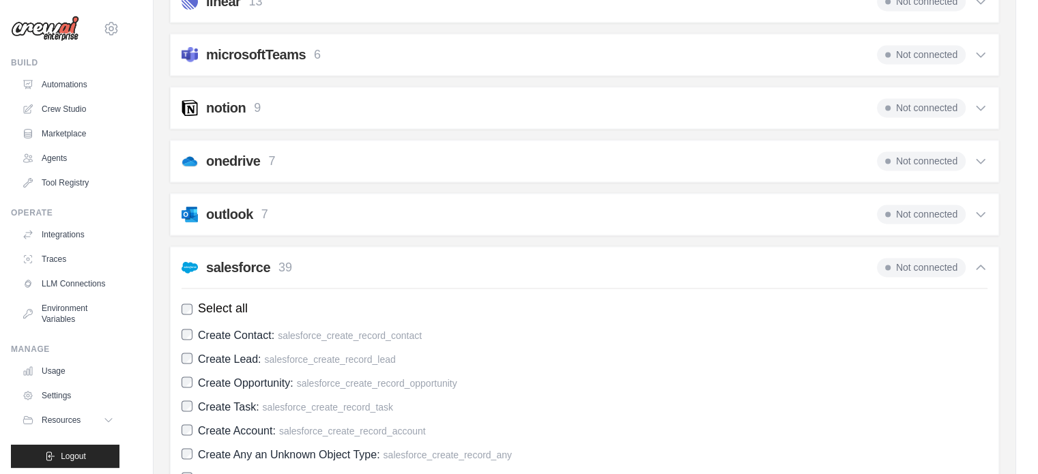
click at [977, 221] on icon at bounding box center [981, 214] width 14 height 14
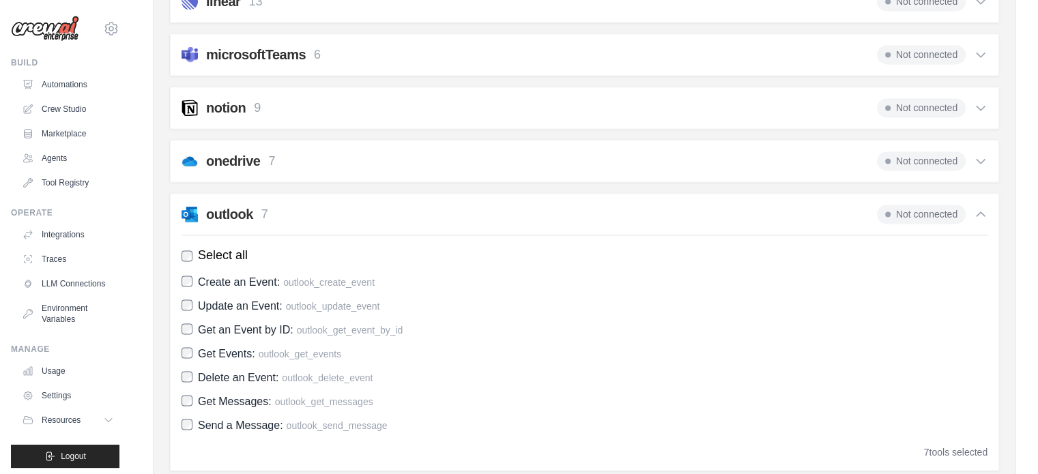
click at [977, 221] on icon at bounding box center [981, 214] width 14 height 14
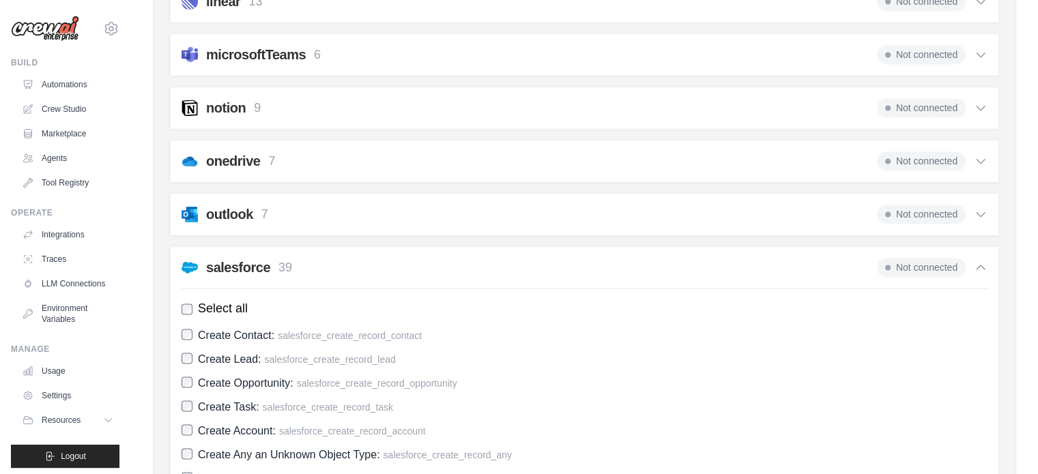
click at [973, 171] on div "Not connected" at bounding box center [932, 161] width 111 height 19
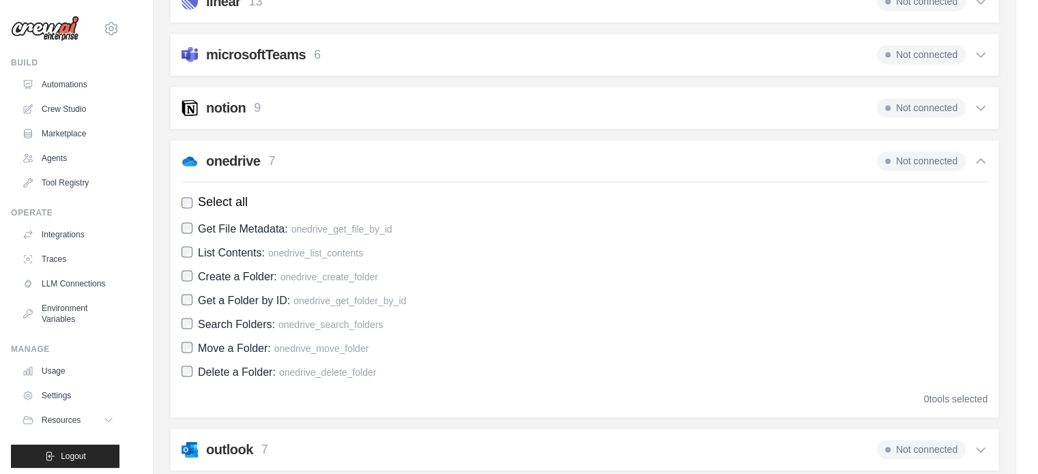
click at [982, 111] on icon at bounding box center [981, 108] width 8 height 4
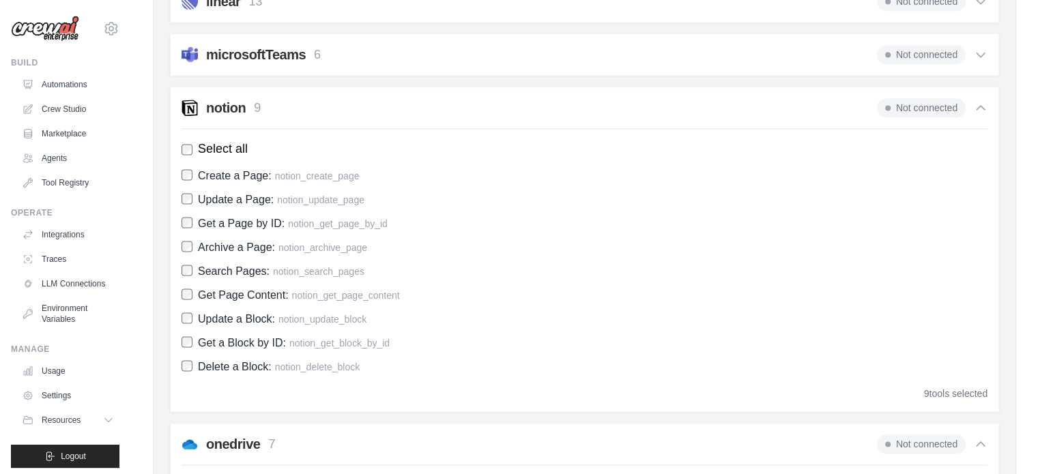
click at [982, 115] on icon at bounding box center [981, 108] width 14 height 14
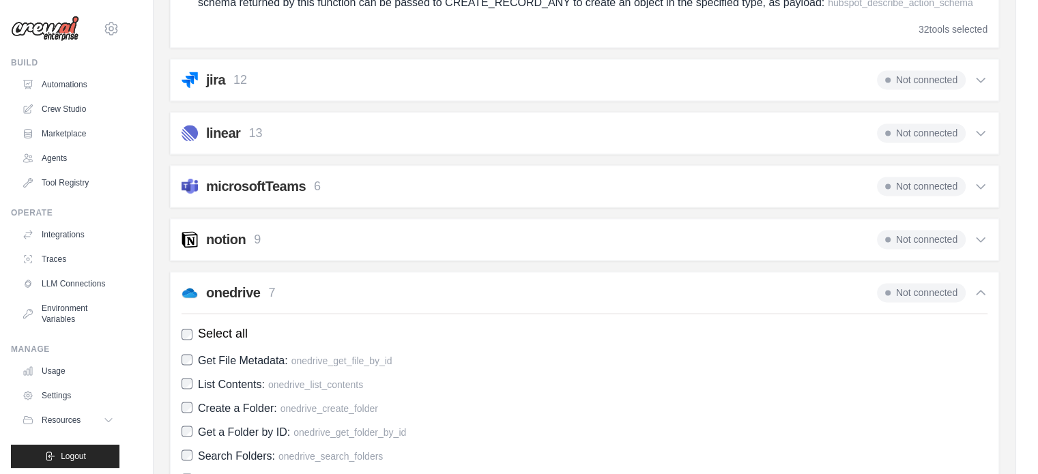
scroll to position [1857, 0]
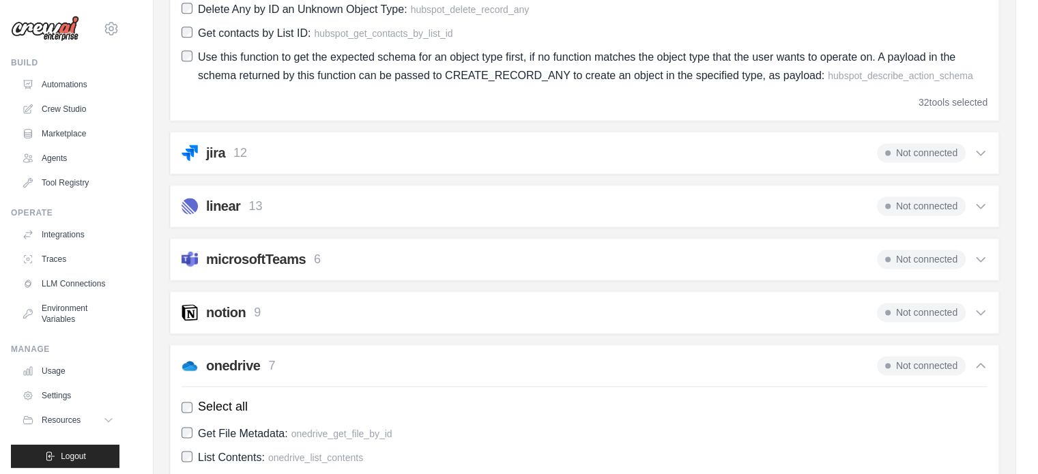
click at [979, 213] on icon at bounding box center [981, 206] width 14 height 14
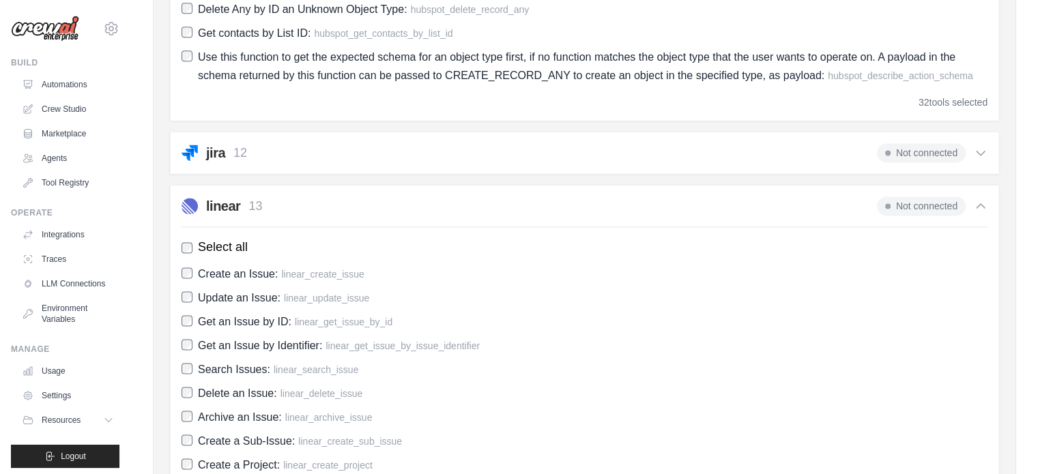
click at [983, 160] on icon at bounding box center [981, 153] width 14 height 14
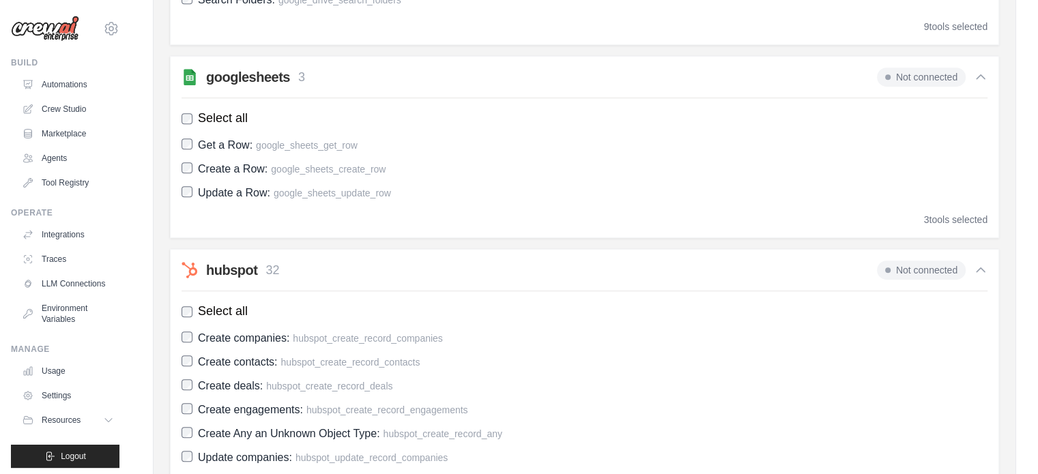
scroll to position [833, 0]
click at [979, 270] on icon at bounding box center [981, 272] width 8 height 4
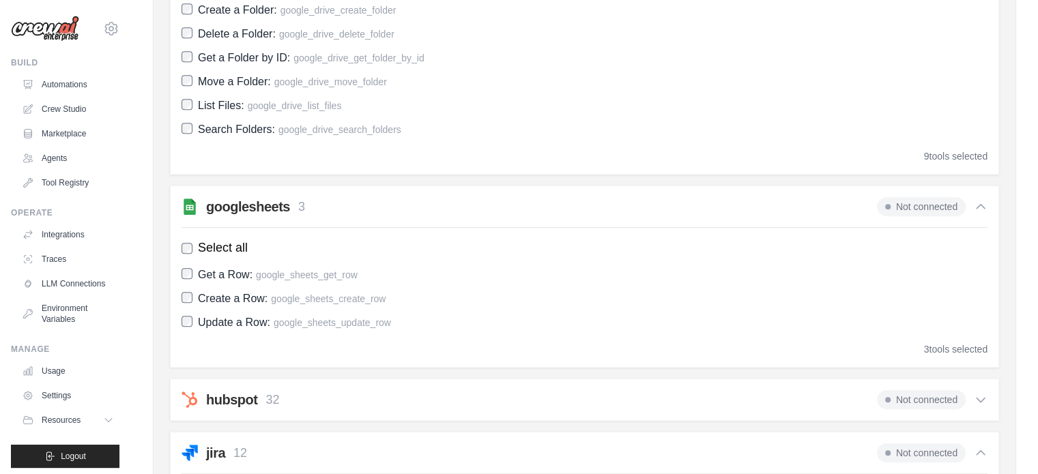
scroll to position [697, 0]
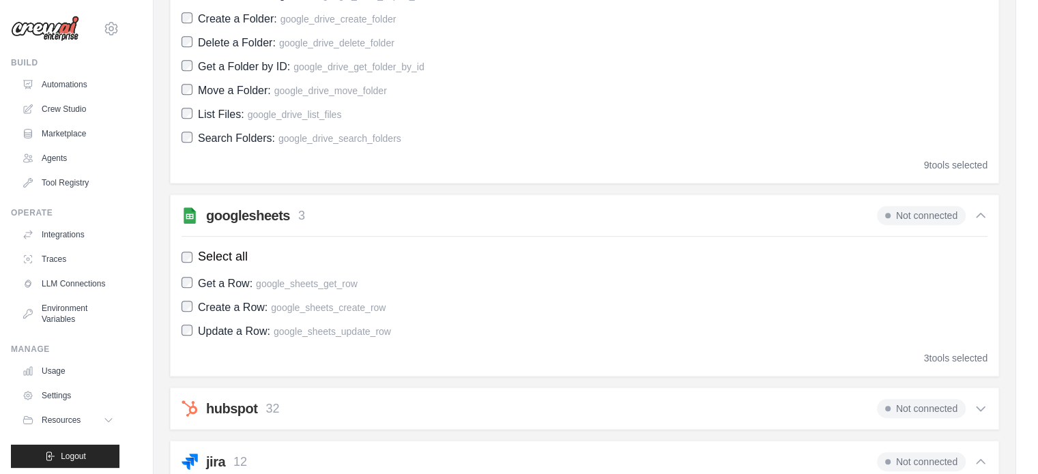
click at [982, 214] on icon at bounding box center [981, 216] width 8 height 4
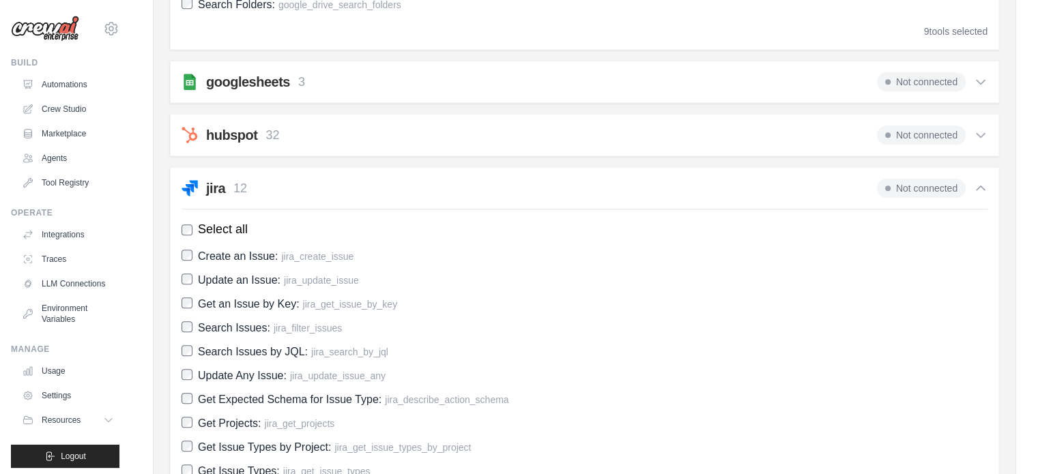
scroll to position [833, 0]
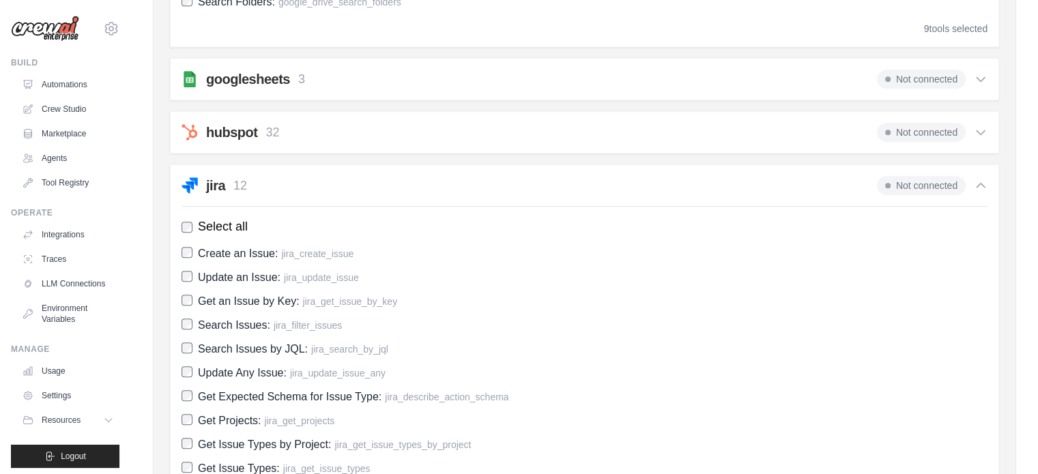
click at [977, 182] on icon at bounding box center [981, 186] width 14 height 14
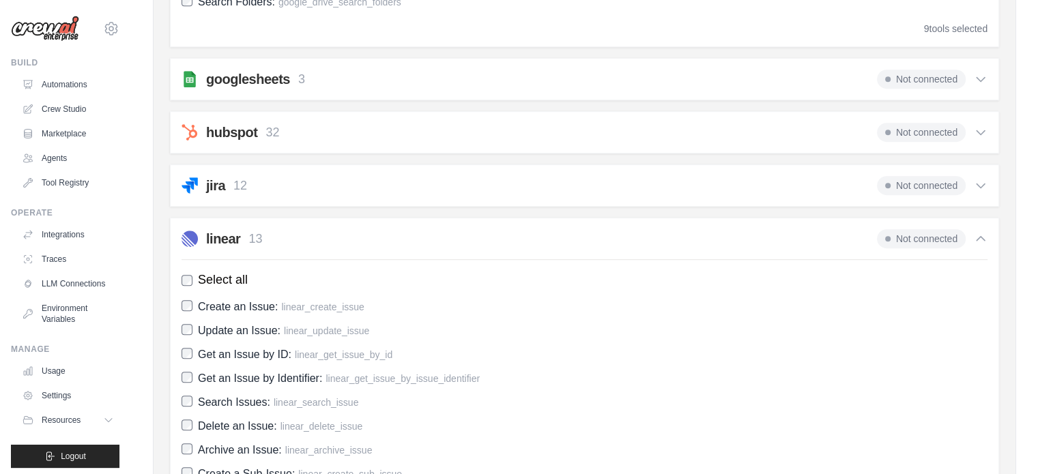
click at [981, 232] on icon at bounding box center [981, 239] width 14 height 14
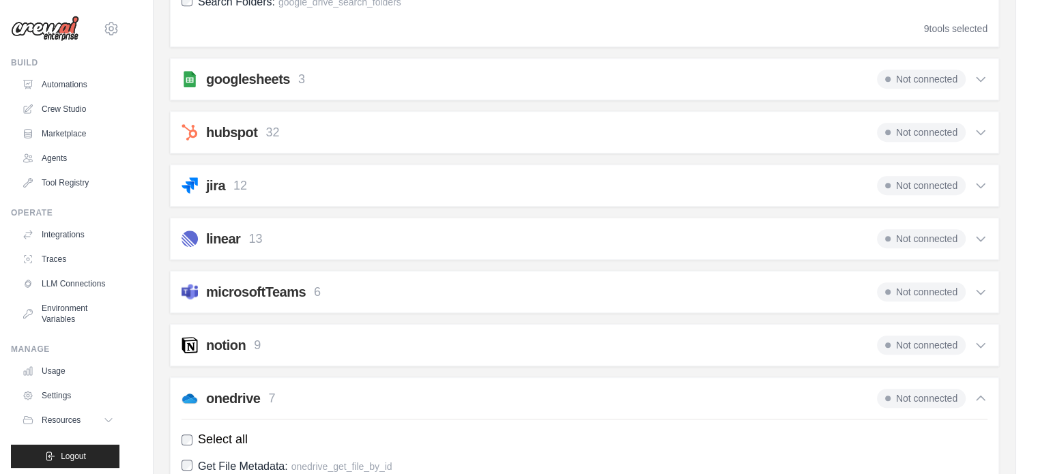
click at [982, 398] on icon at bounding box center [981, 399] width 14 height 14
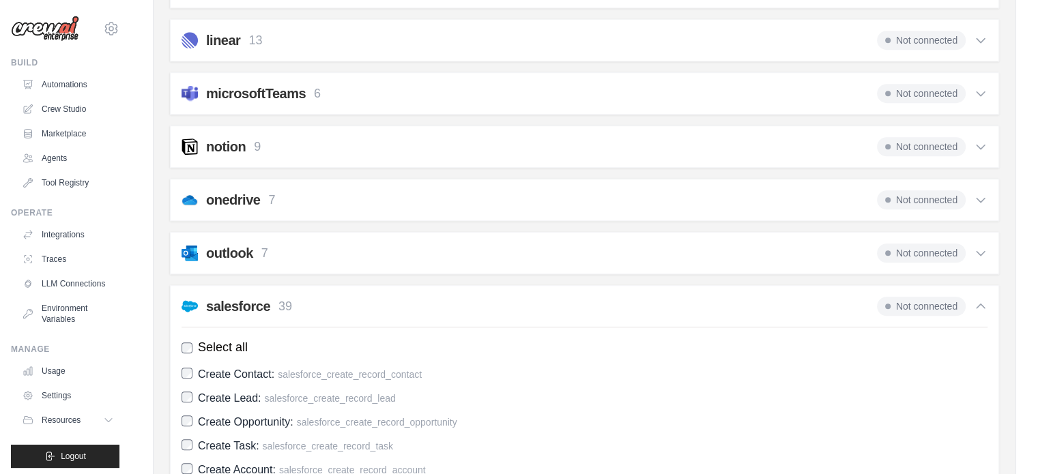
scroll to position [1038, 0]
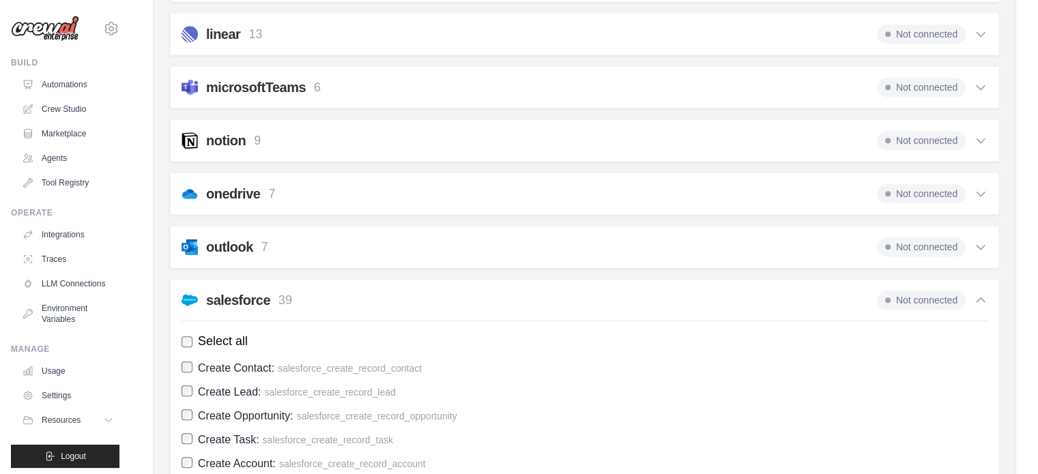
click at [982, 294] on icon at bounding box center [981, 300] width 14 height 14
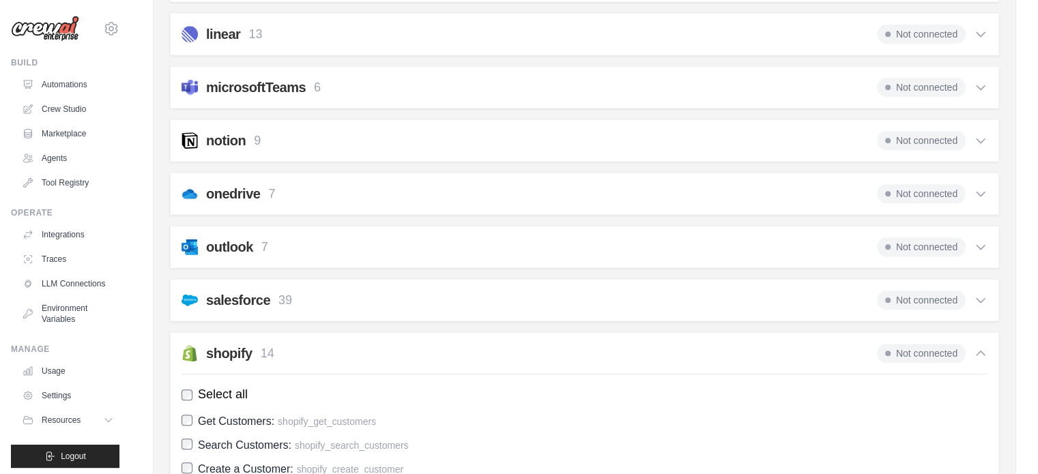
click at [980, 349] on icon at bounding box center [981, 354] width 14 height 14
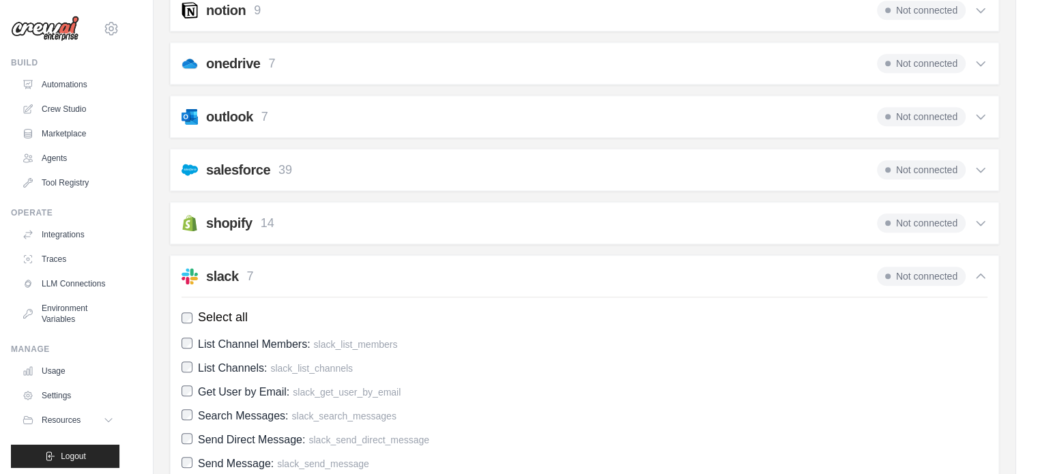
scroll to position [1175, 0]
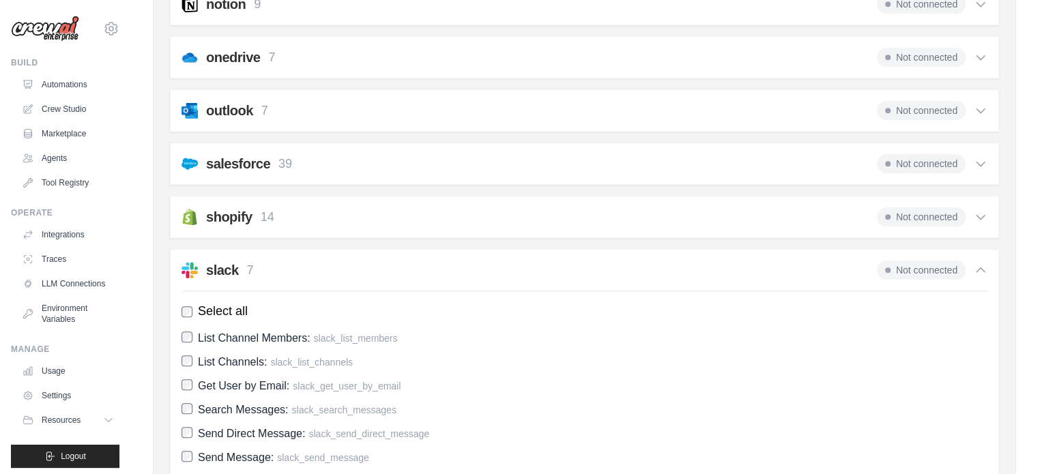
click at [983, 265] on icon at bounding box center [981, 270] width 14 height 14
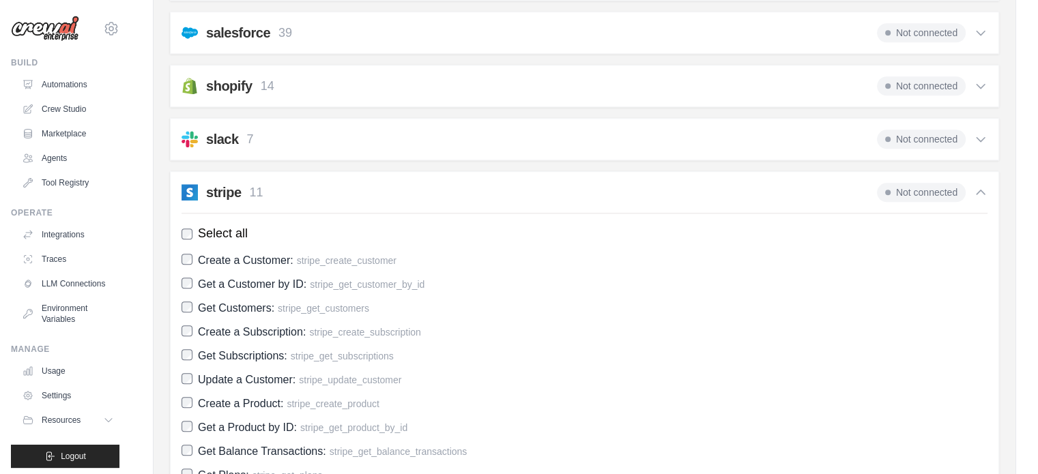
scroll to position [1311, 0]
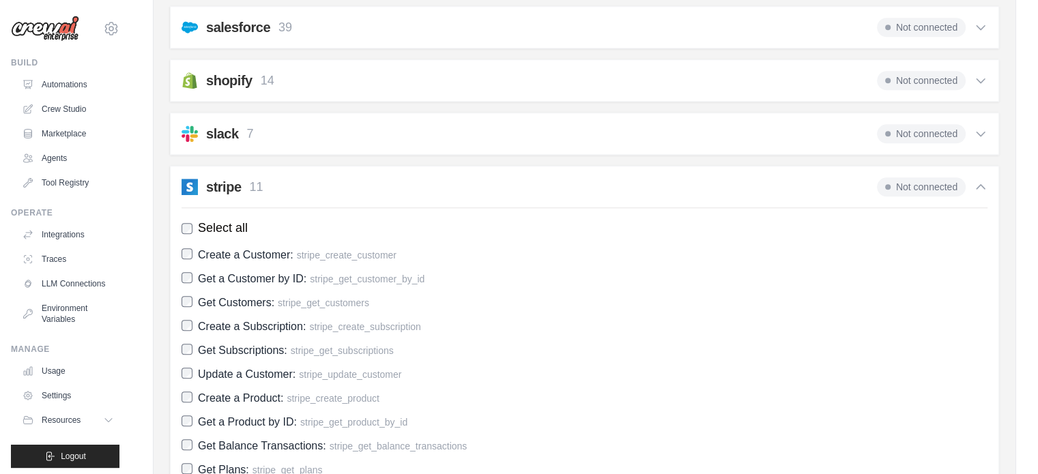
click at [979, 185] on icon at bounding box center [981, 187] width 8 height 4
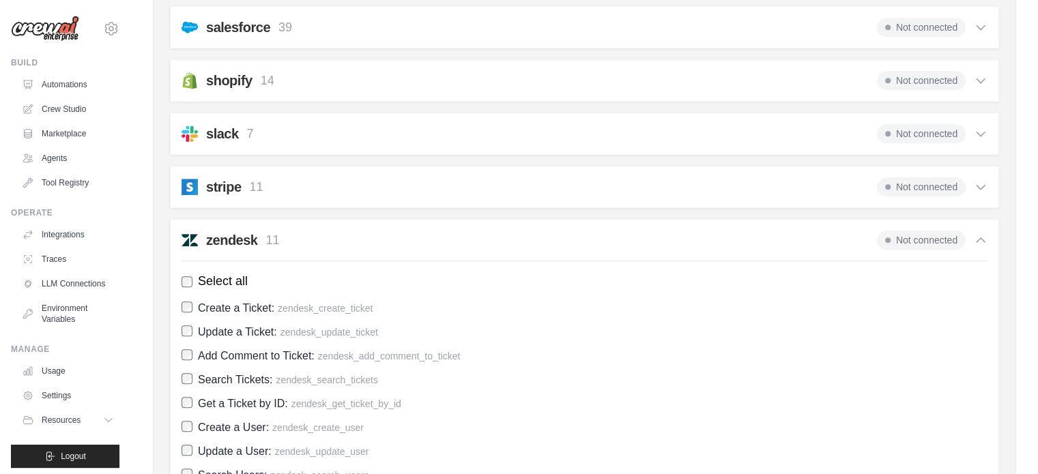
click at [981, 237] on icon at bounding box center [981, 240] width 14 height 14
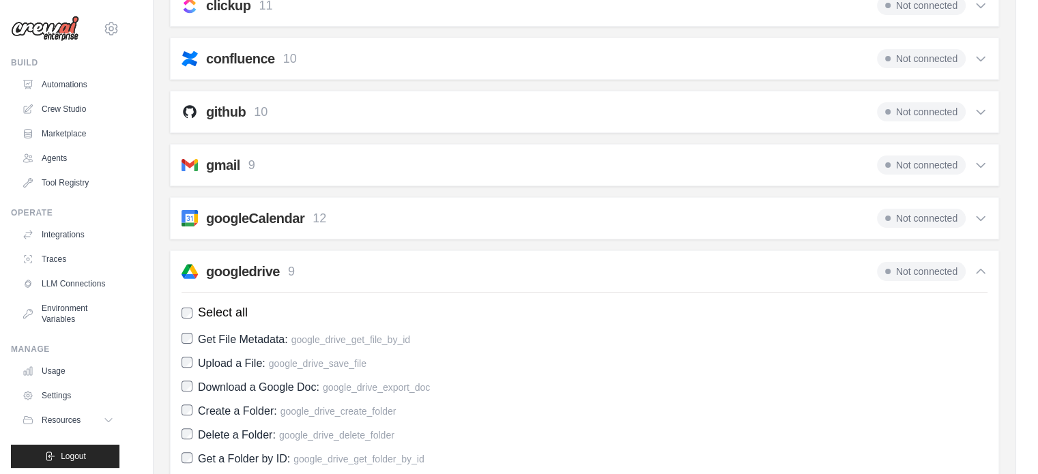
scroll to position [302, 0]
click at [977, 275] on icon at bounding box center [981, 274] width 14 height 14
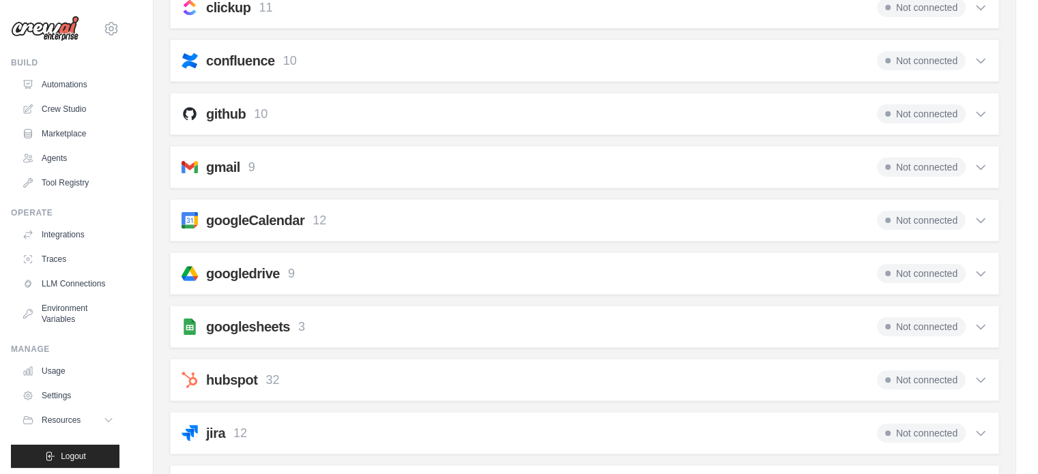
click at [977, 218] on icon at bounding box center [981, 221] width 14 height 14
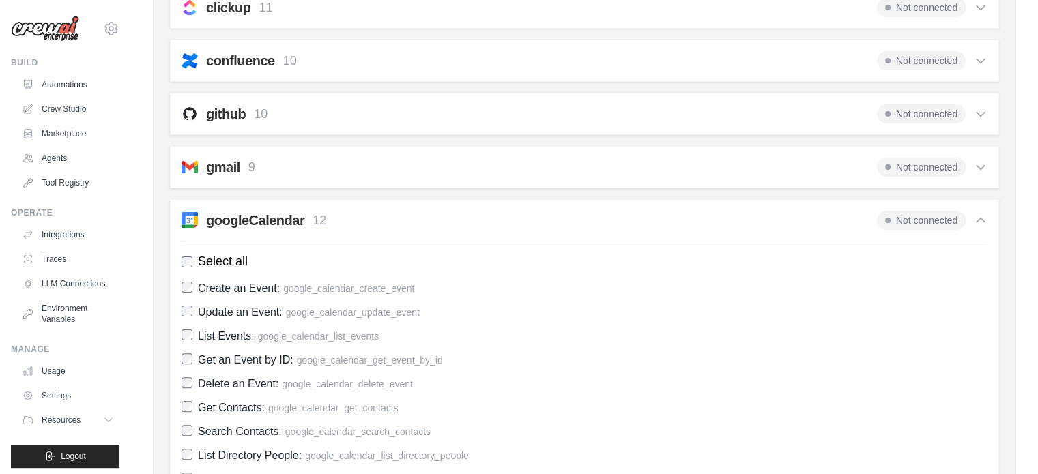
click at [977, 218] on icon at bounding box center [981, 221] width 14 height 14
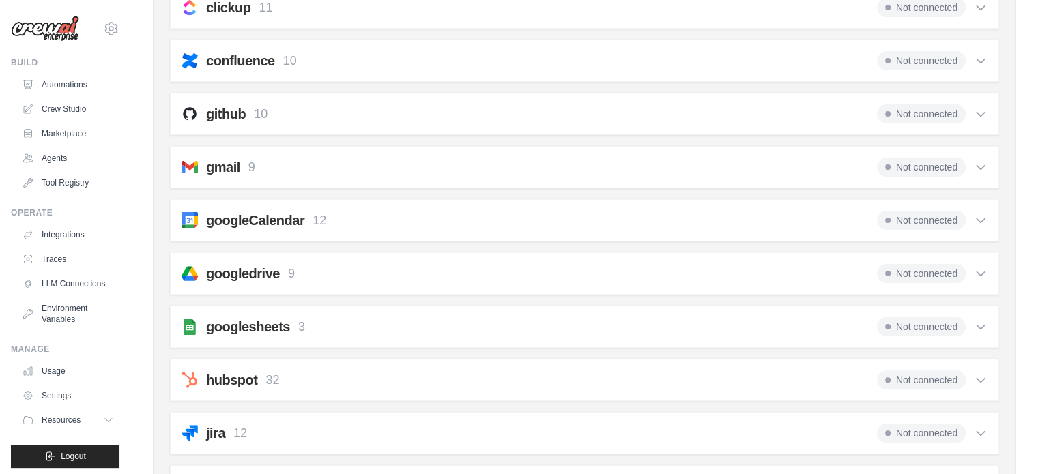
click at [978, 166] on icon at bounding box center [981, 167] width 14 height 14
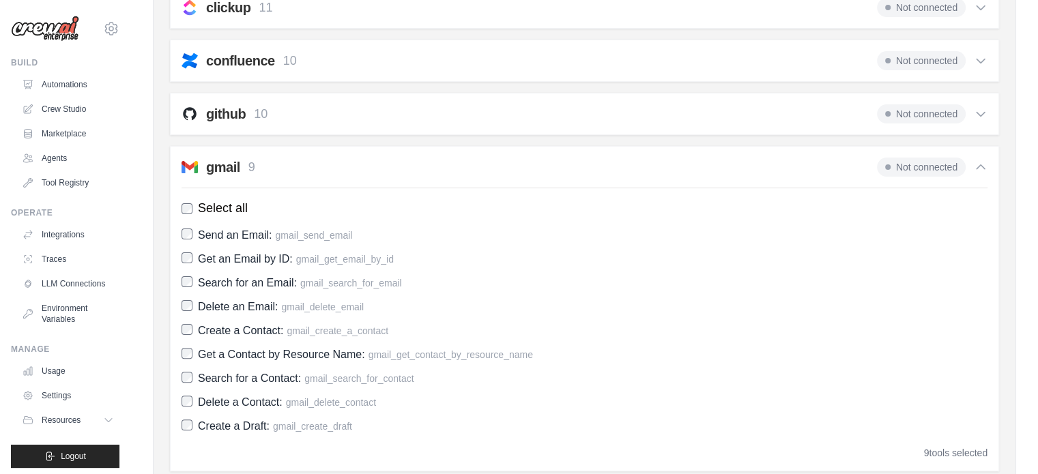
click at [978, 166] on icon at bounding box center [981, 167] width 14 height 14
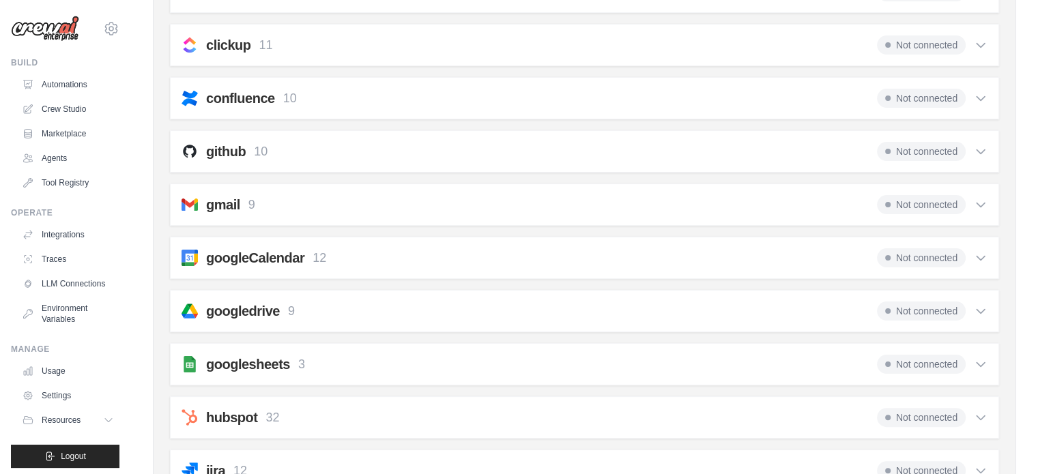
scroll to position [234, 0]
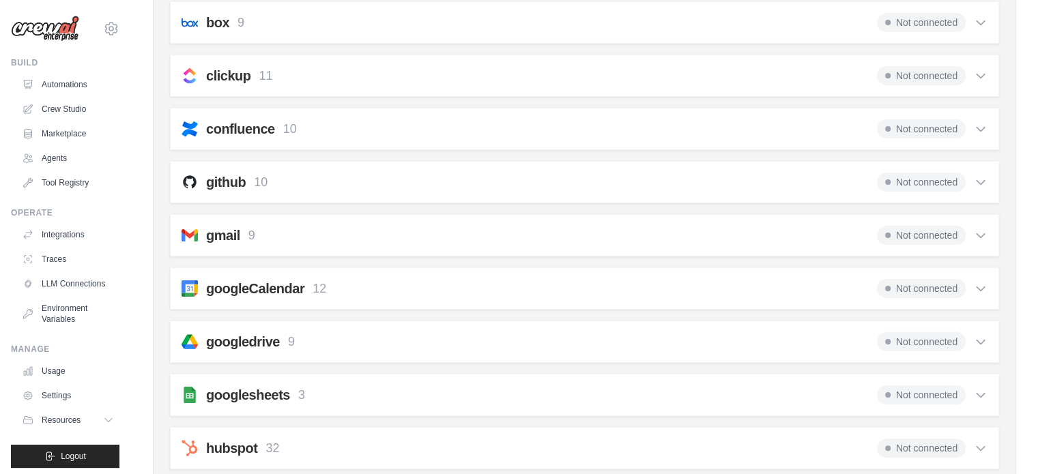
click at [978, 175] on icon at bounding box center [981, 182] width 14 height 14
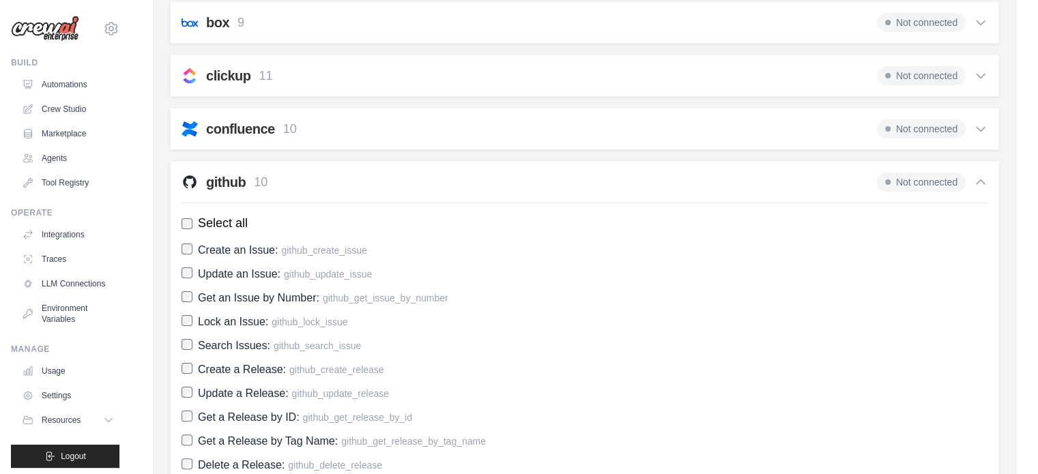
click at [978, 175] on icon at bounding box center [981, 182] width 14 height 14
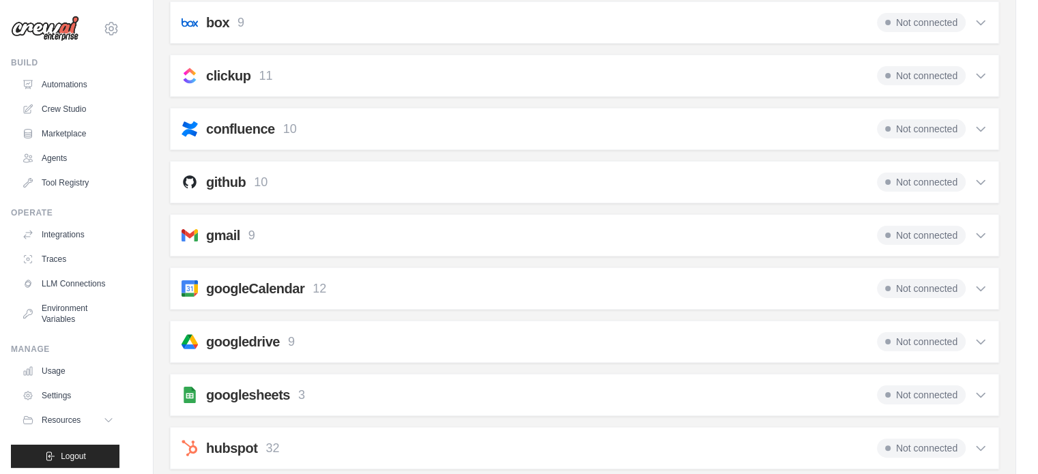
scroll to position [98, 0]
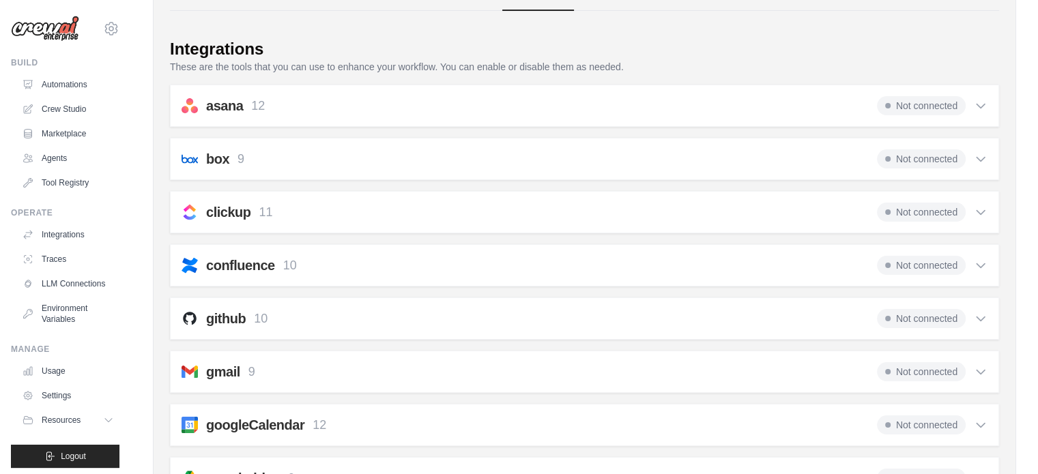
click at [978, 264] on icon at bounding box center [981, 266] width 8 height 4
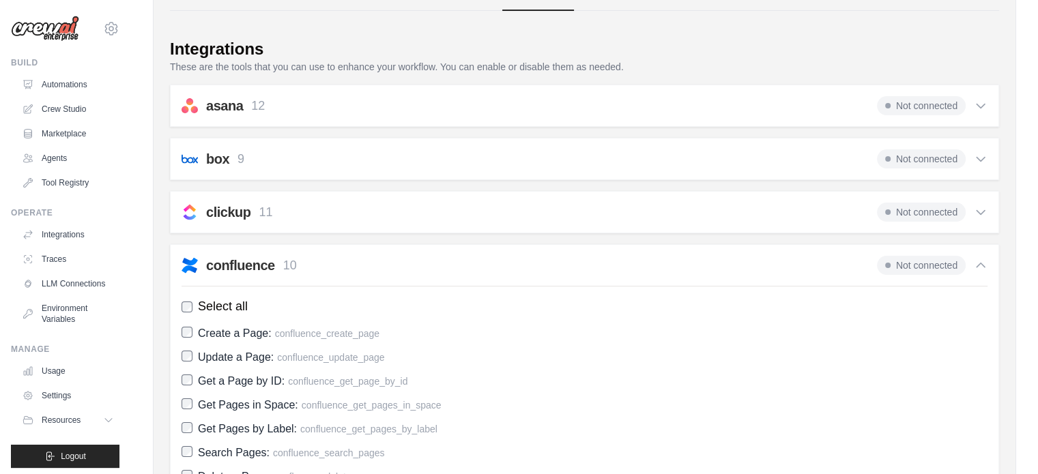
click at [979, 268] on icon at bounding box center [981, 266] width 14 height 14
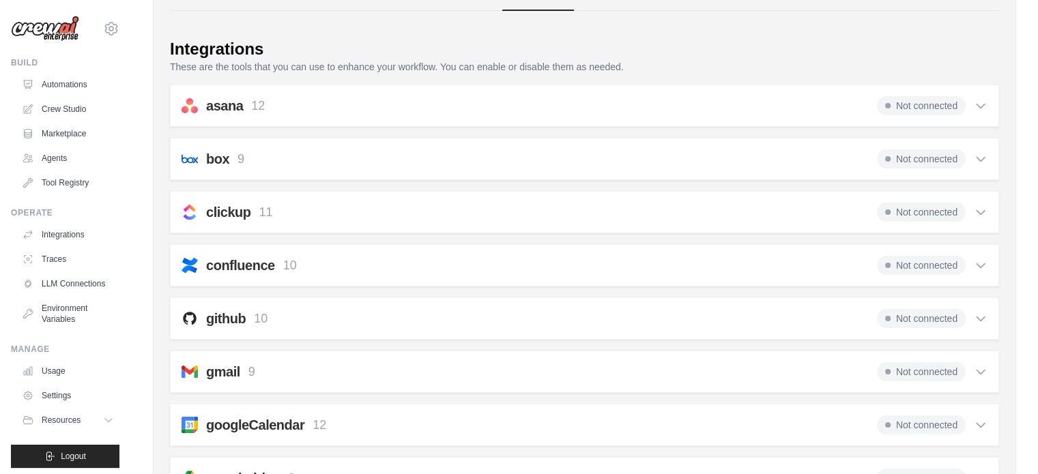
click at [980, 157] on icon at bounding box center [981, 159] width 14 height 14
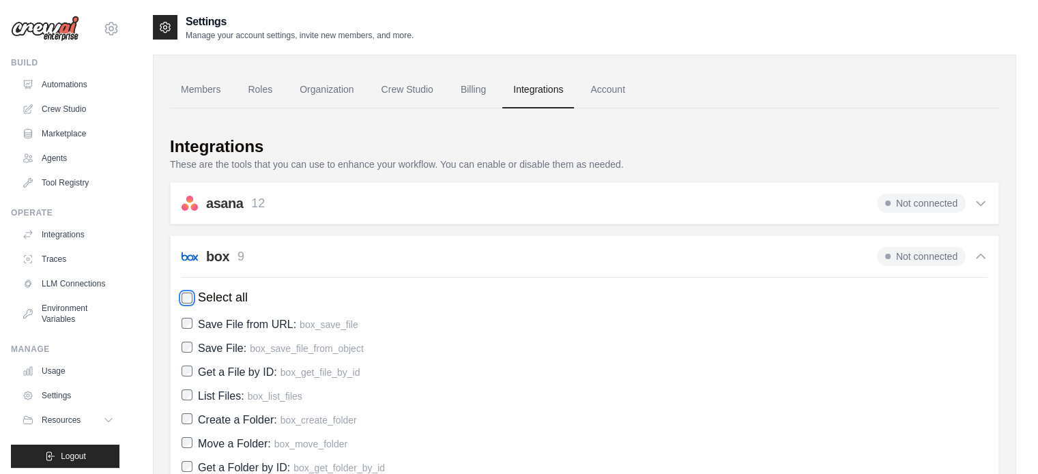
scroll to position [0, 0]
click at [988, 259] on div "box 9 Not connected Select all Save File from URL: box_save_file Save File: box…" at bounding box center [584, 398] width 829 height 326
click at [984, 259] on icon at bounding box center [981, 257] width 14 height 14
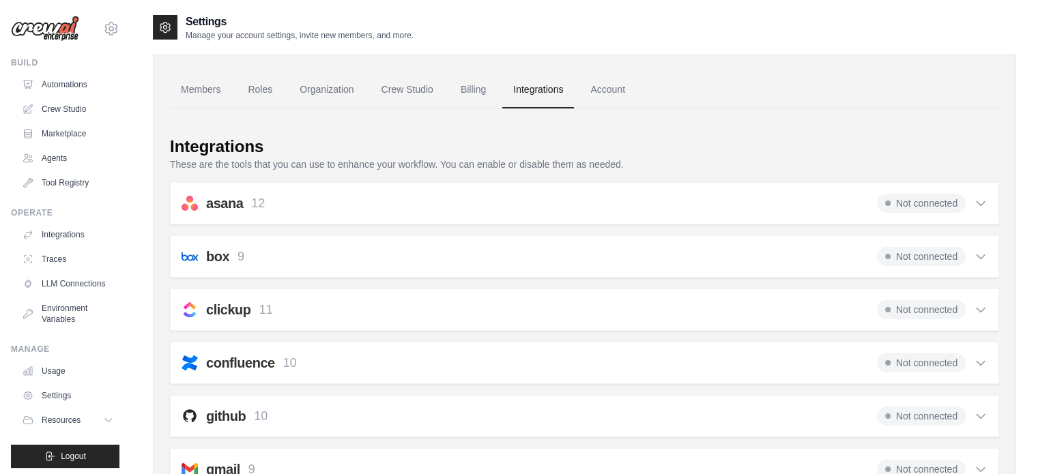
click at [983, 207] on icon at bounding box center [981, 204] width 14 height 14
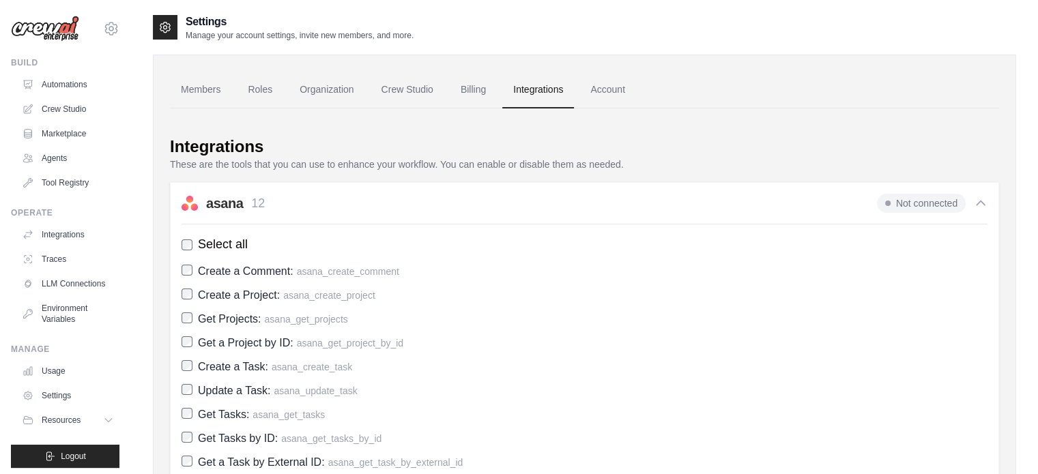
click at [983, 207] on icon at bounding box center [981, 204] width 14 height 14
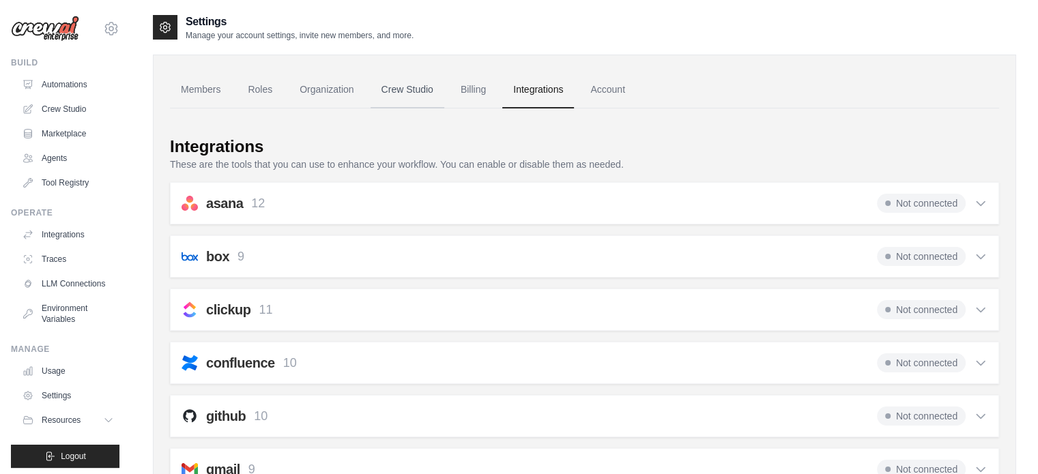
click at [431, 85] on link "Crew Studio" at bounding box center [408, 90] width 74 height 37
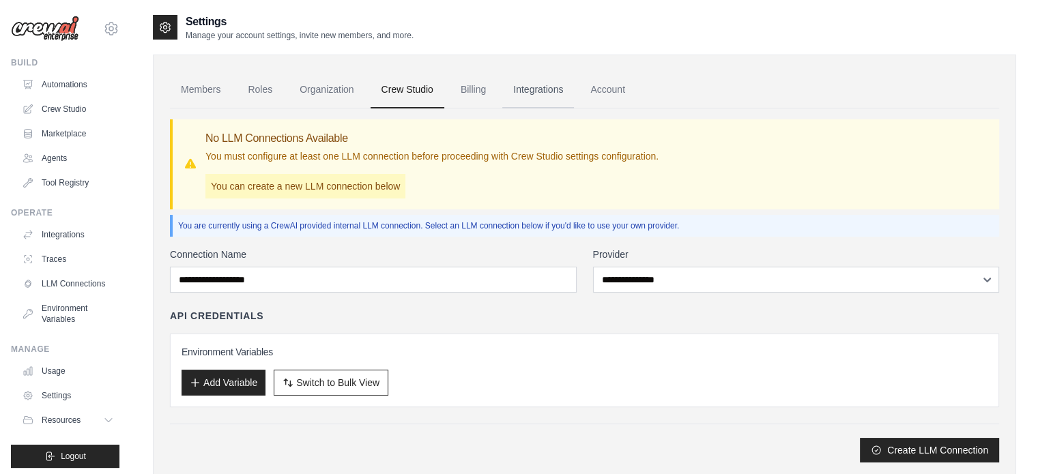
click at [560, 96] on link "Integrations" at bounding box center [538, 90] width 72 height 37
click at [574, 82] on link "Integrations" at bounding box center [538, 90] width 72 height 37
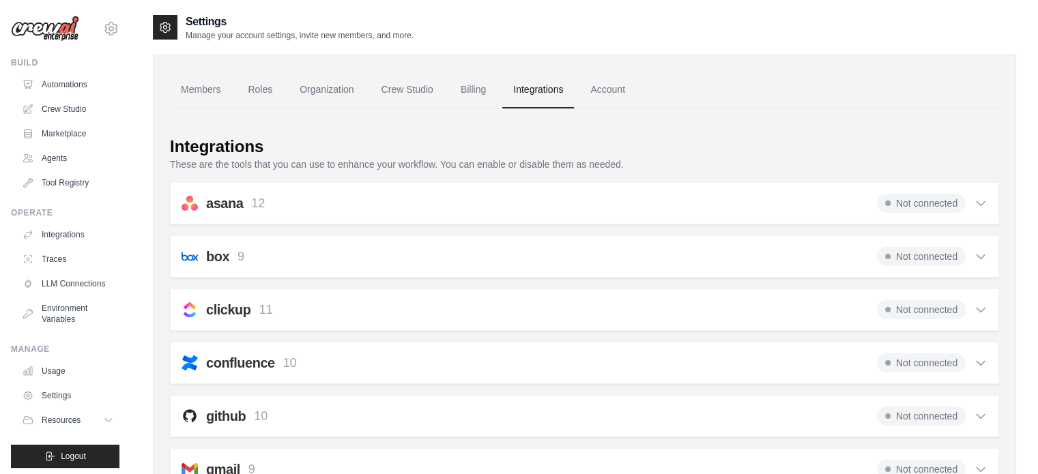
click at [983, 201] on icon at bounding box center [981, 204] width 14 height 14
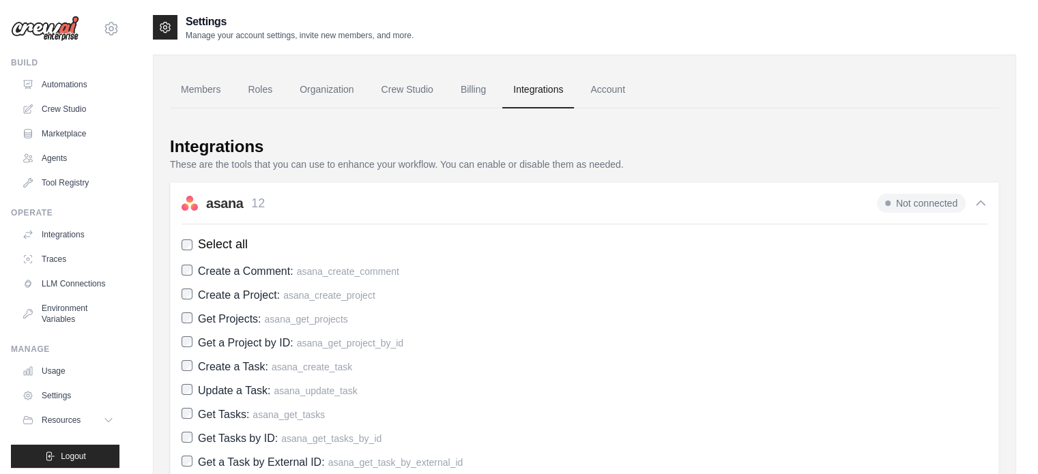
click at [977, 201] on icon at bounding box center [981, 204] width 14 height 14
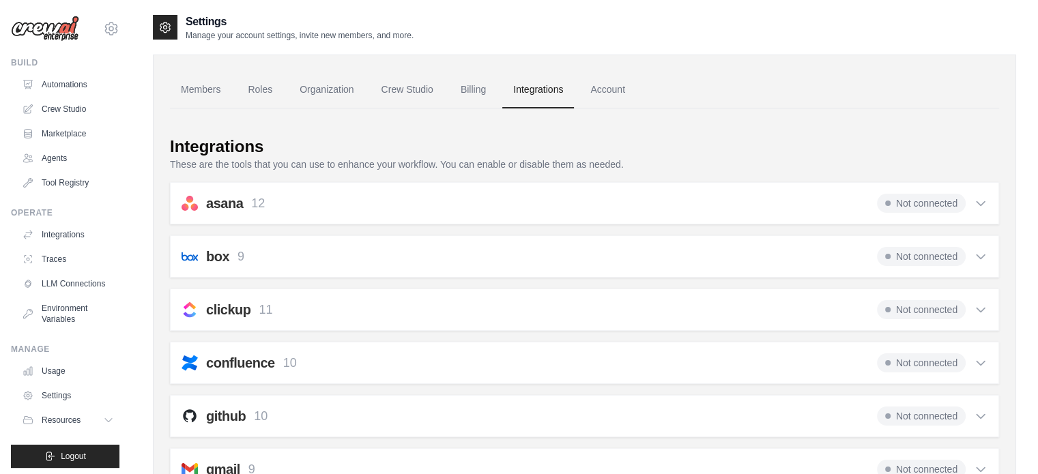
click at [983, 255] on icon at bounding box center [981, 257] width 8 height 4
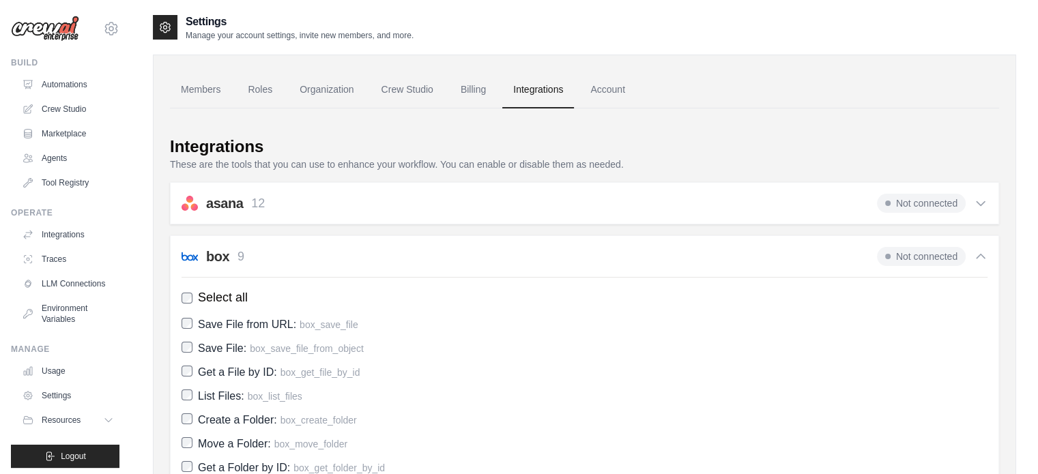
click at [977, 250] on icon at bounding box center [981, 257] width 14 height 14
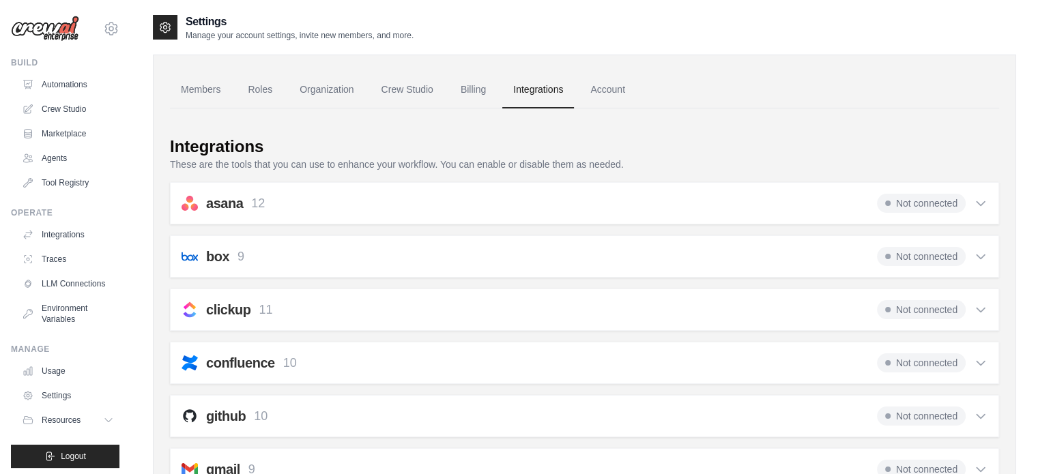
click at [983, 308] on icon at bounding box center [981, 310] width 8 height 4
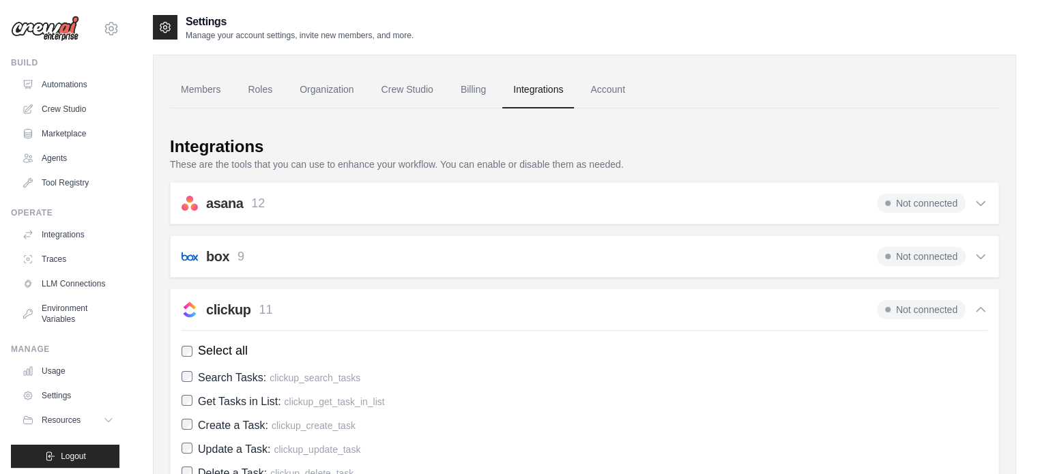
click at [981, 309] on icon at bounding box center [981, 310] width 14 height 14
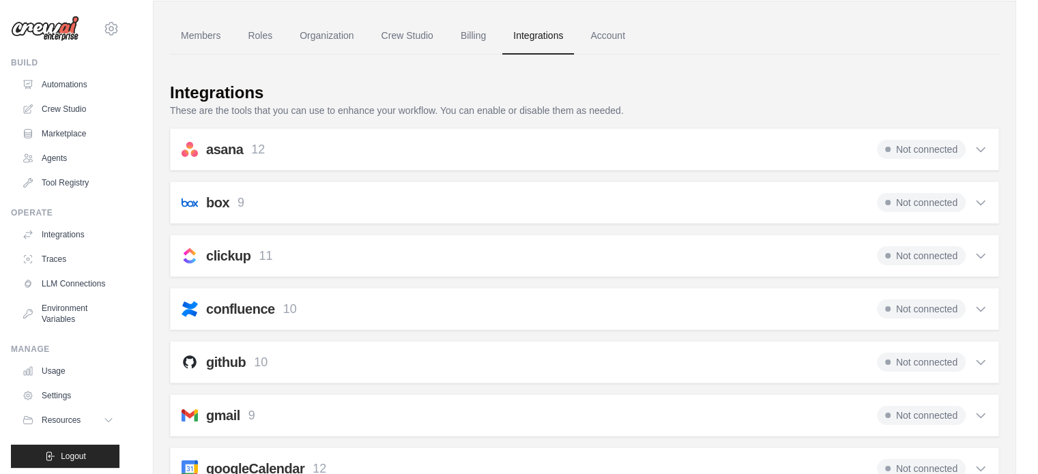
scroll to position [136, 0]
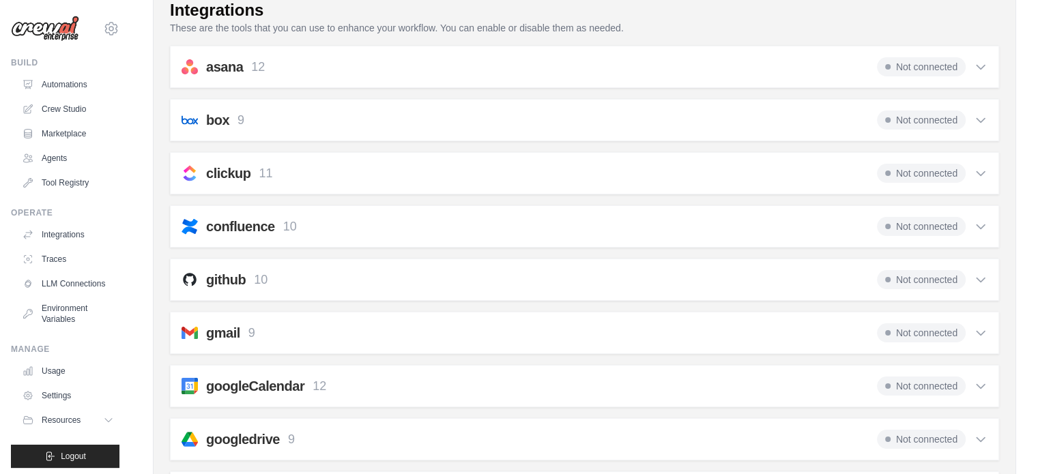
click at [983, 230] on icon at bounding box center [981, 227] width 14 height 14
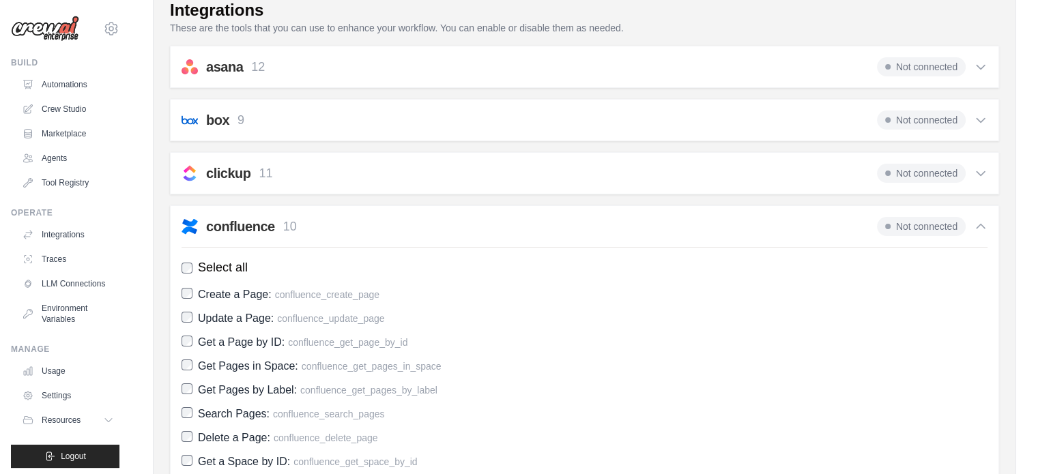
click at [983, 225] on icon at bounding box center [981, 227] width 14 height 14
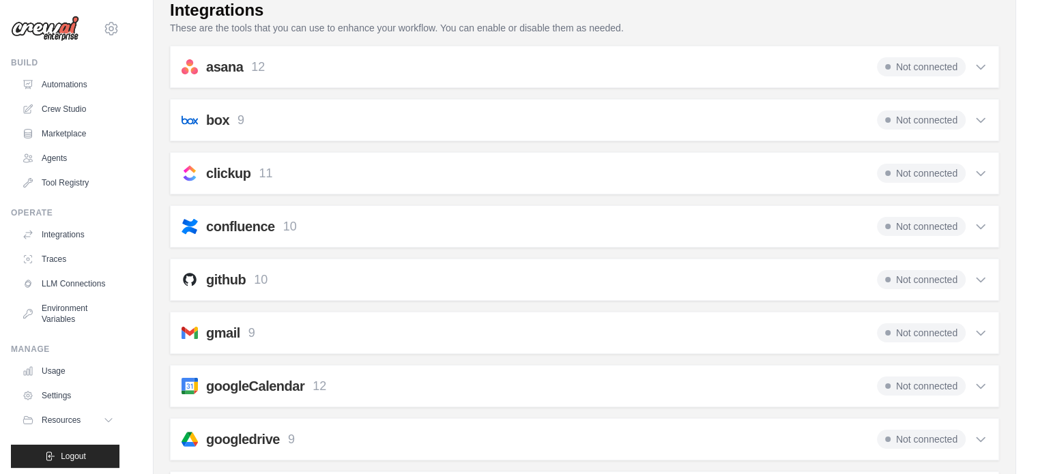
click at [981, 276] on icon at bounding box center [981, 280] width 14 height 14
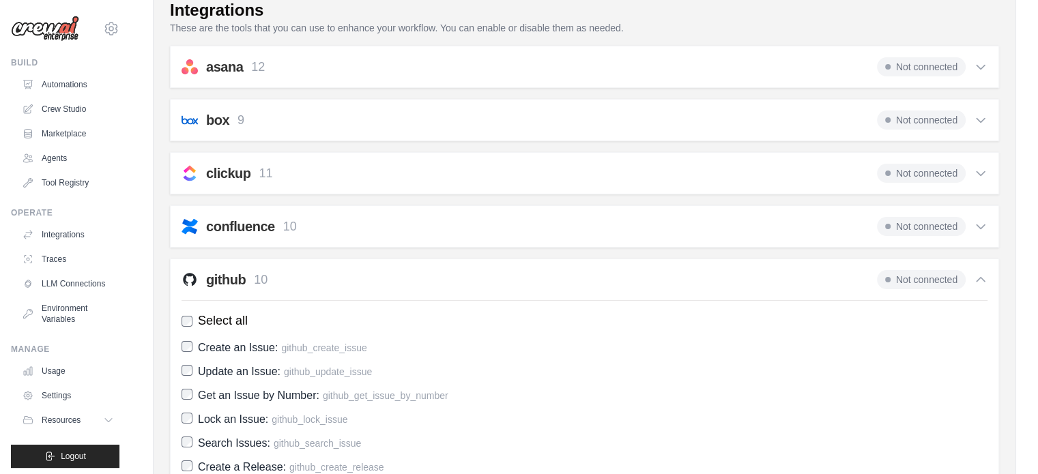
click at [981, 278] on icon at bounding box center [981, 280] width 8 height 4
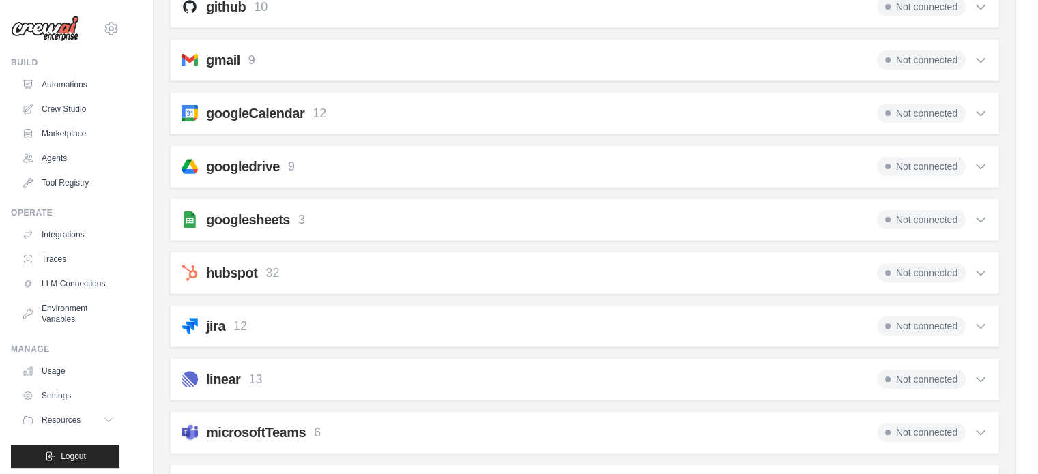
scroll to position [478, 0]
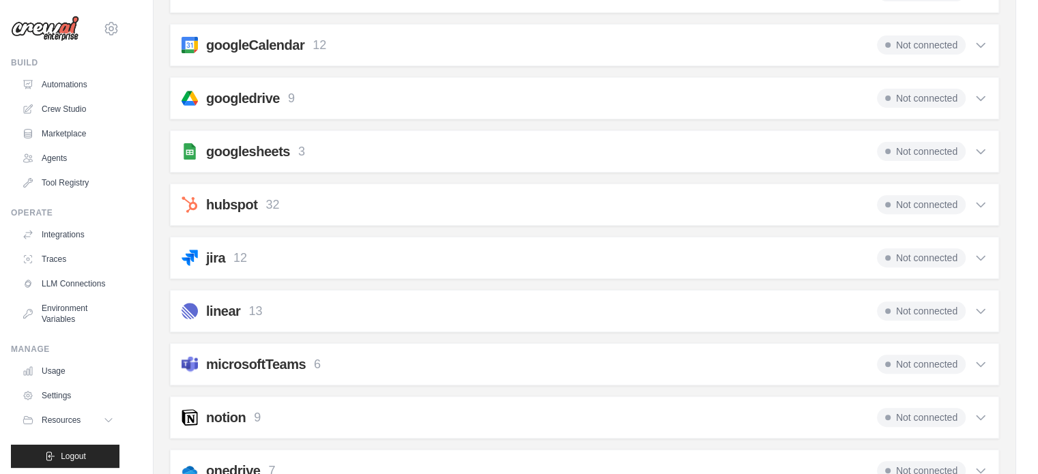
click at [983, 251] on icon at bounding box center [981, 258] width 14 height 14
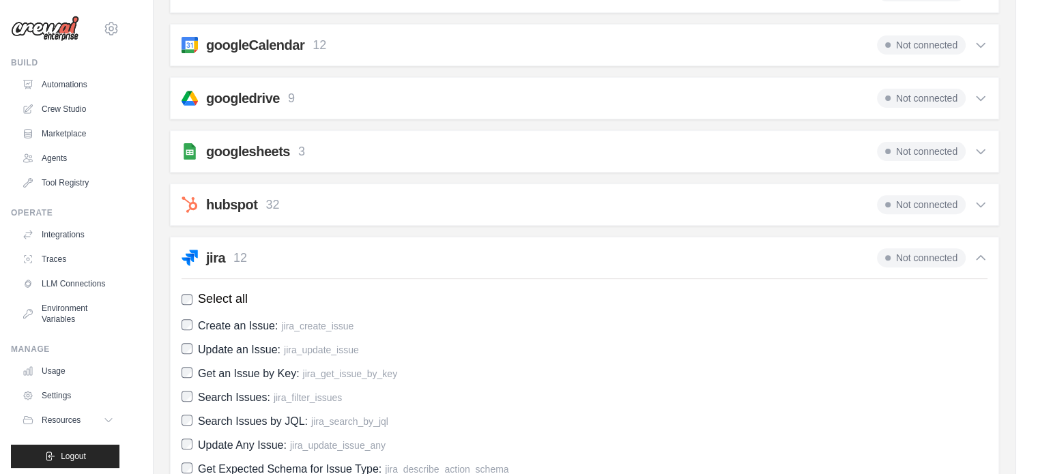
click at [179, 296] on div "jira 12 Not connected Select all Create an Issue: jira_create_issue Update an I…" at bounding box center [584, 435] width 829 height 397
click at [193, 291] on label "Select all" at bounding box center [585, 299] width 806 height 18
click at [981, 256] on icon at bounding box center [981, 258] width 14 height 14
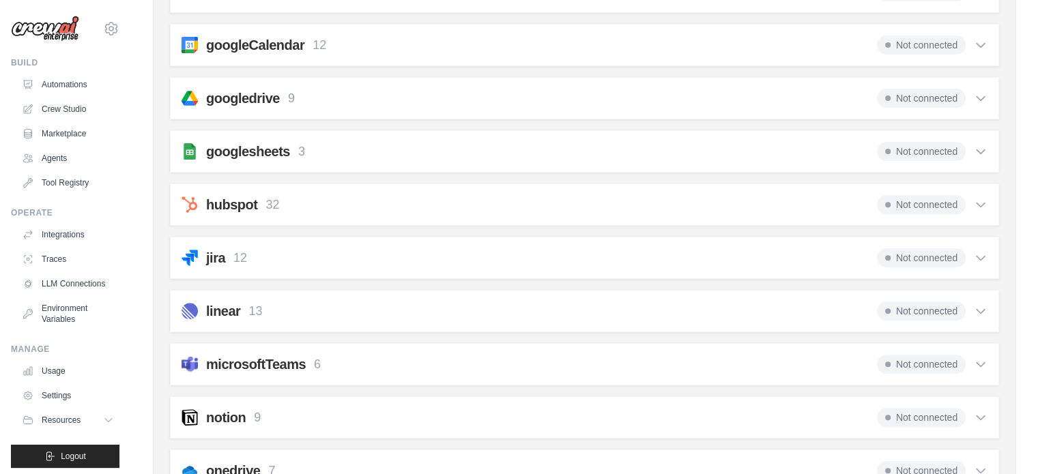
click at [977, 310] on icon at bounding box center [981, 312] width 8 height 4
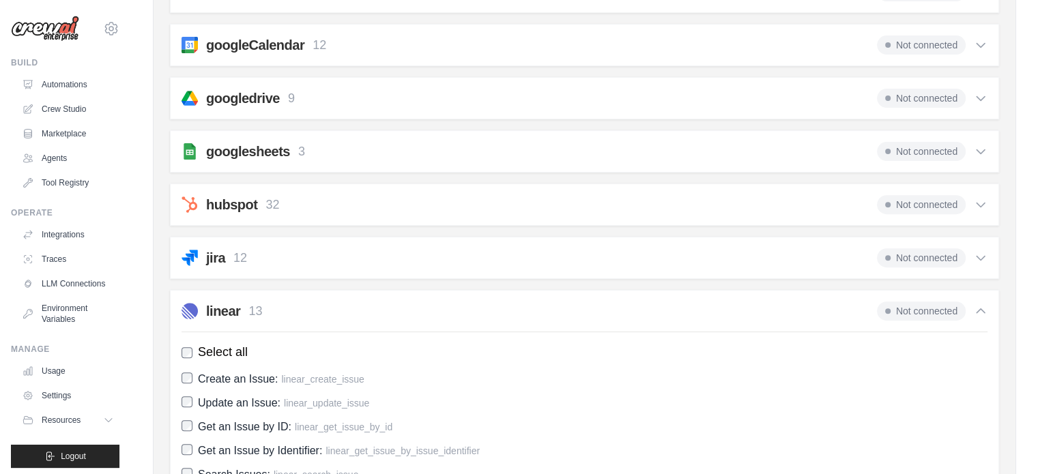
click at [980, 310] on icon at bounding box center [981, 311] width 14 height 14
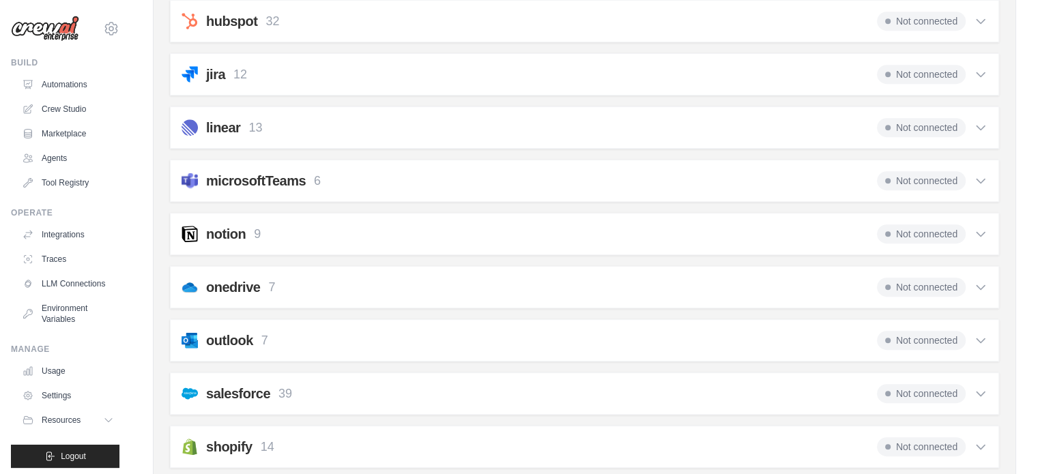
scroll to position [682, 0]
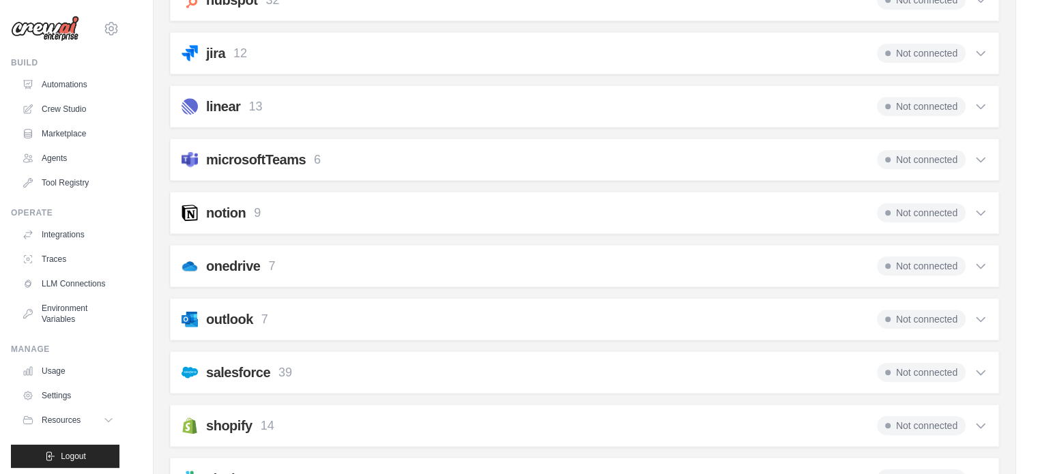
click at [981, 259] on icon at bounding box center [981, 266] width 14 height 14
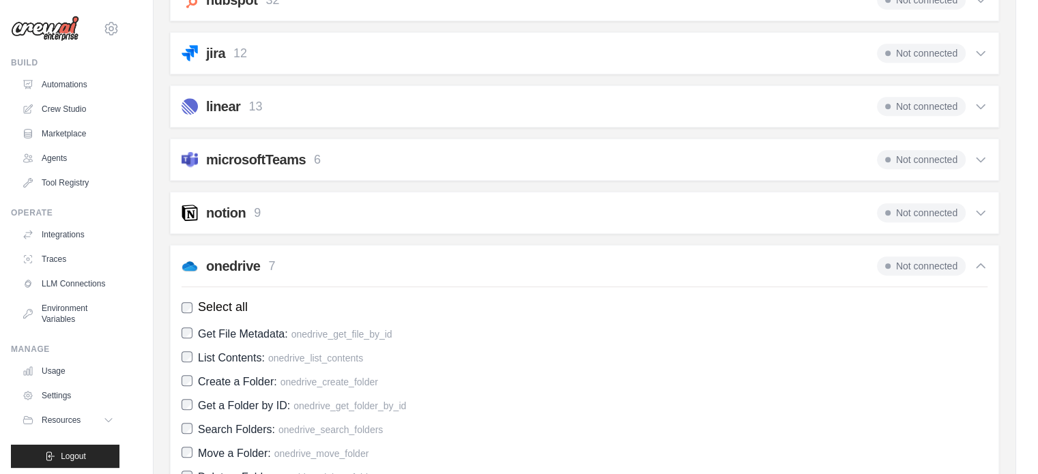
click at [984, 267] on icon at bounding box center [981, 266] width 14 height 14
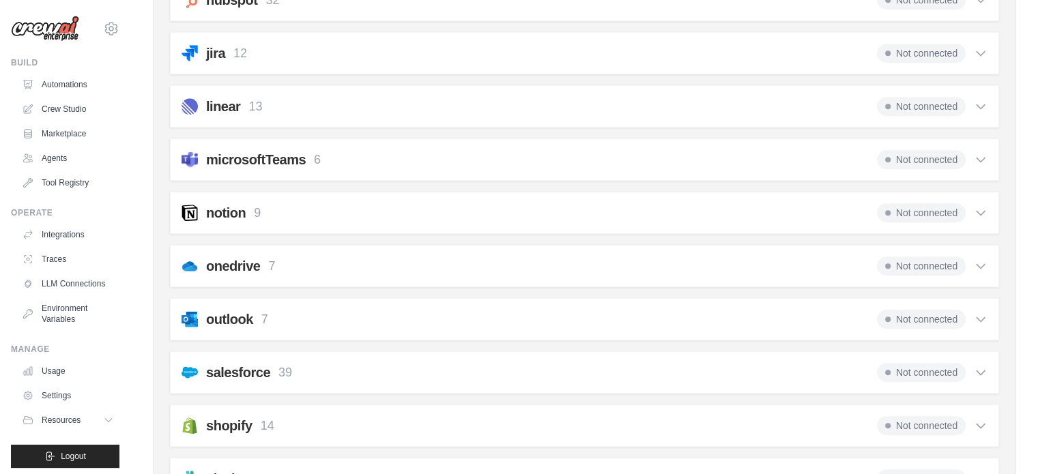
click at [985, 368] on icon at bounding box center [981, 373] width 14 height 14
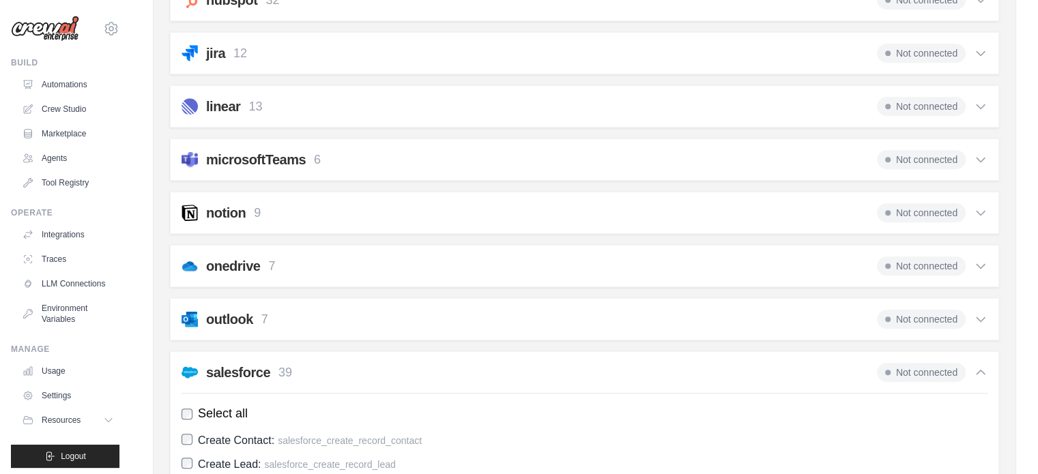
click at [194, 407] on label "Select all" at bounding box center [585, 414] width 806 height 18
click at [980, 373] on icon at bounding box center [981, 373] width 14 height 14
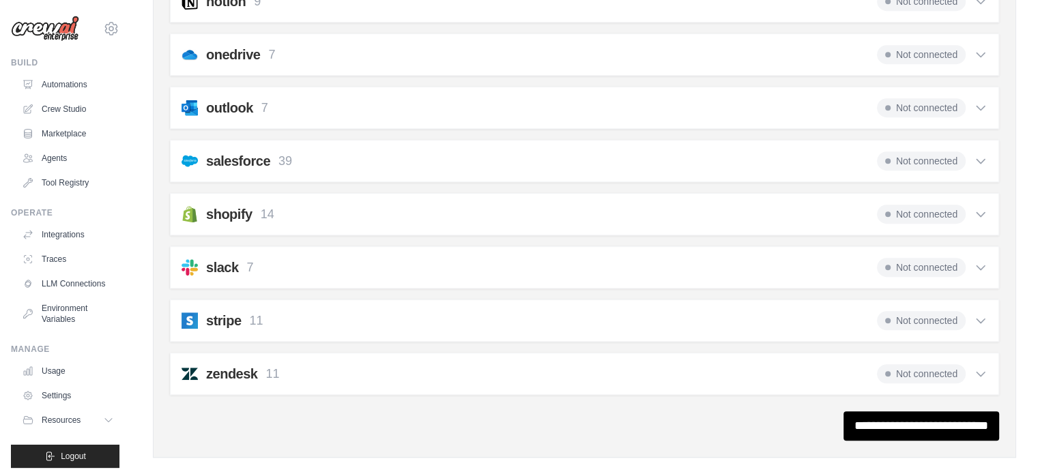
scroll to position [906, 0]
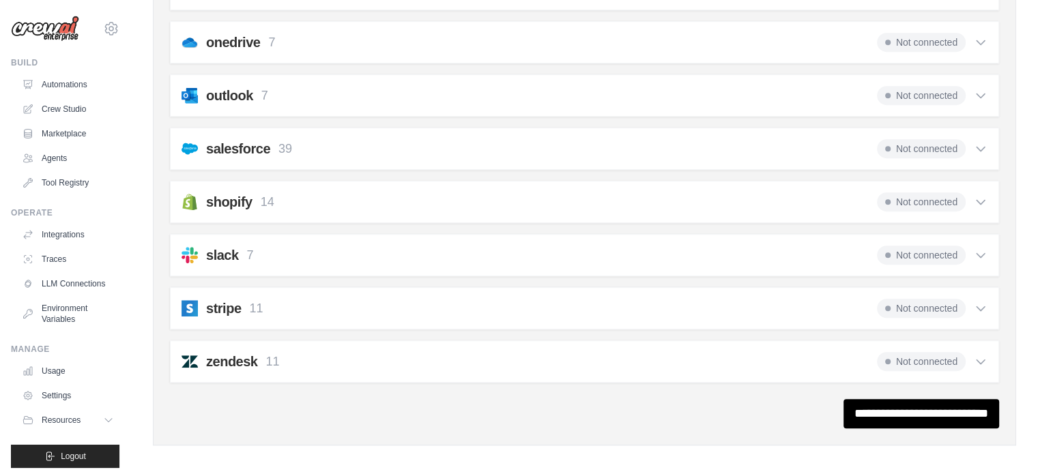
click at [979, 201] on icon at bounding box center [981, 203] width 8 height 4
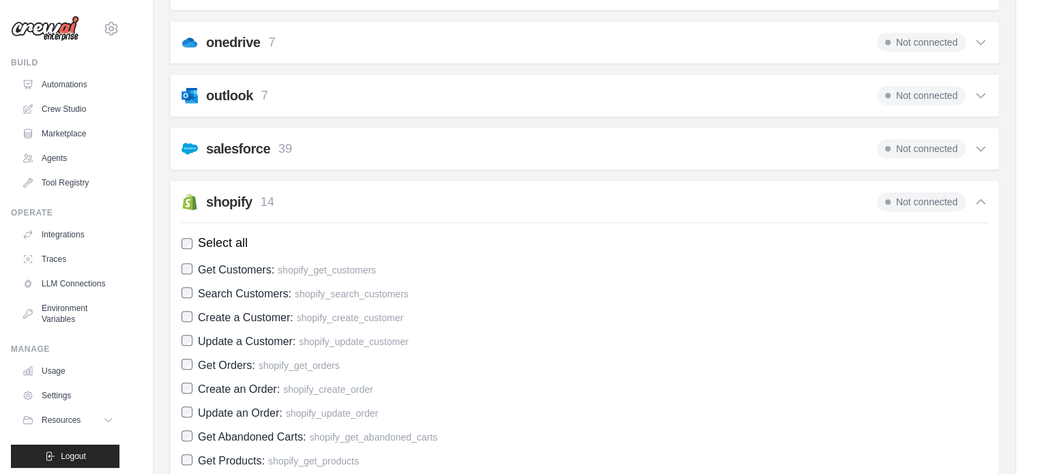
click at [983, 195] on icon at bounding box center [981, 202] width 14 height 14
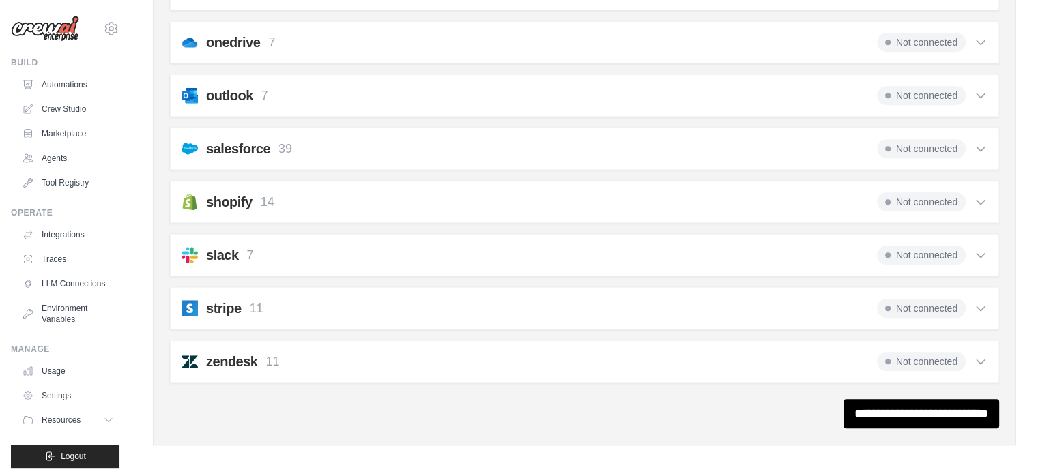
click at [979, 307] on icon at bounding box center [981, 309] width 8 height 4
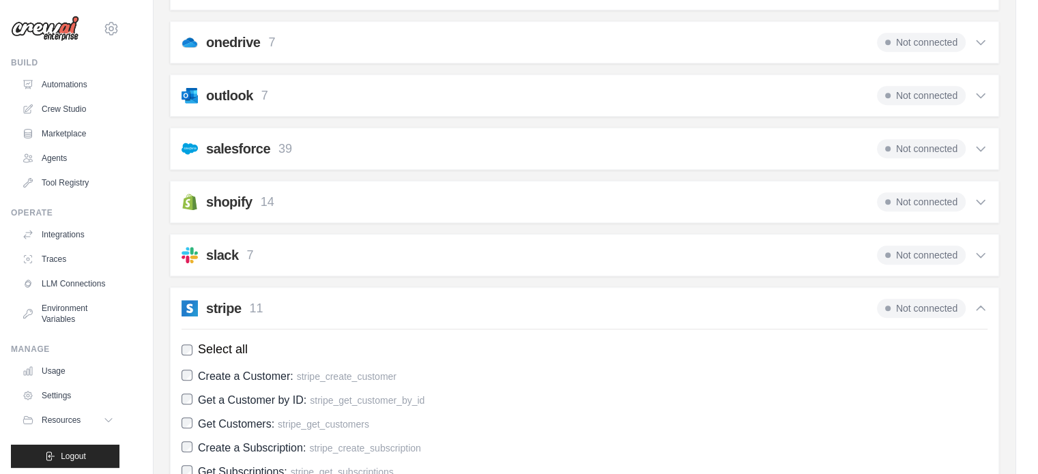
click at [981, 302] on icon at bounding box center [981, 309] width 14 height 14
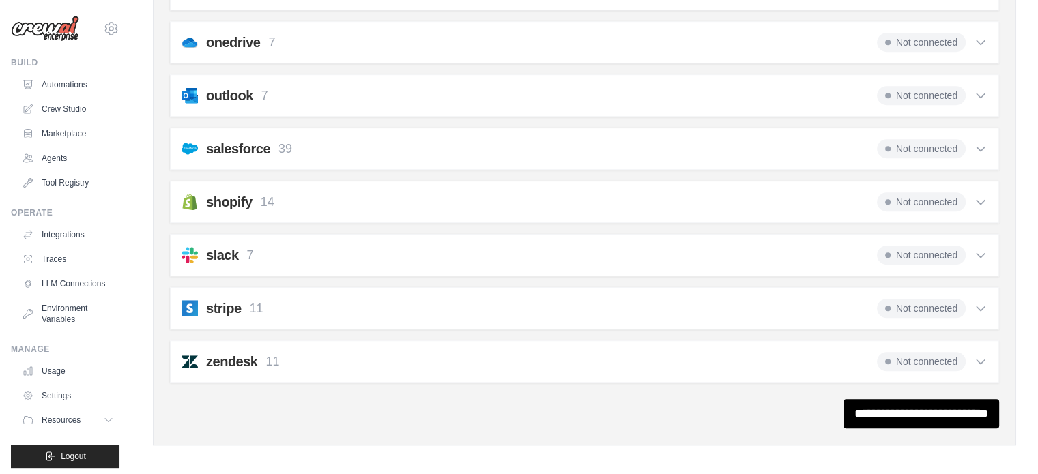
click at [979, 355] on icon at bounding box center [981, 362] width 14 height 14
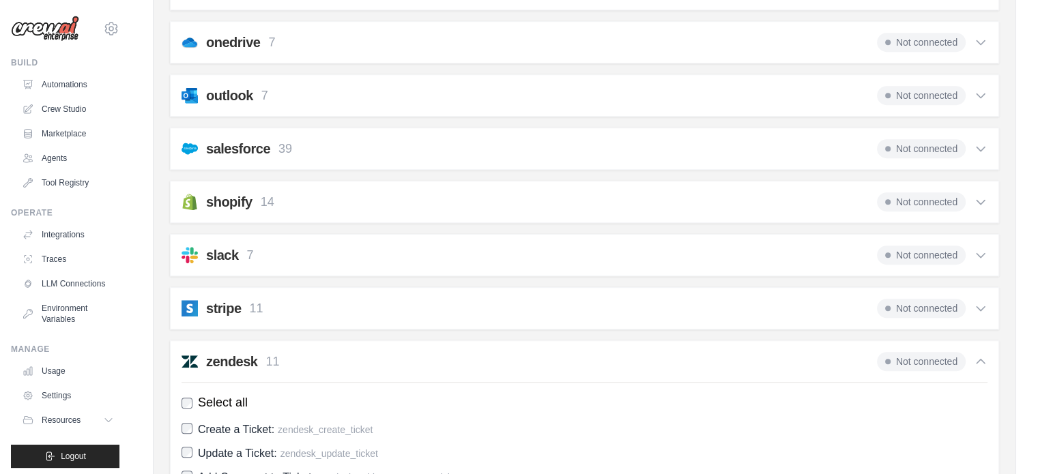
click at [977, 355] on icon at bounding box center [981, 362] width 14 height 14
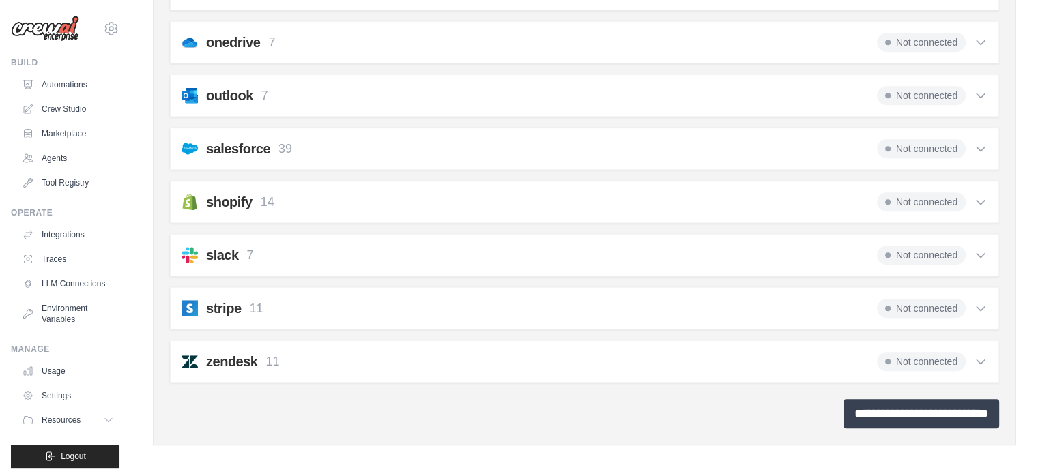
click at [890, 407] on input "**********" at bounding box center [922, 413] width 156 height 29
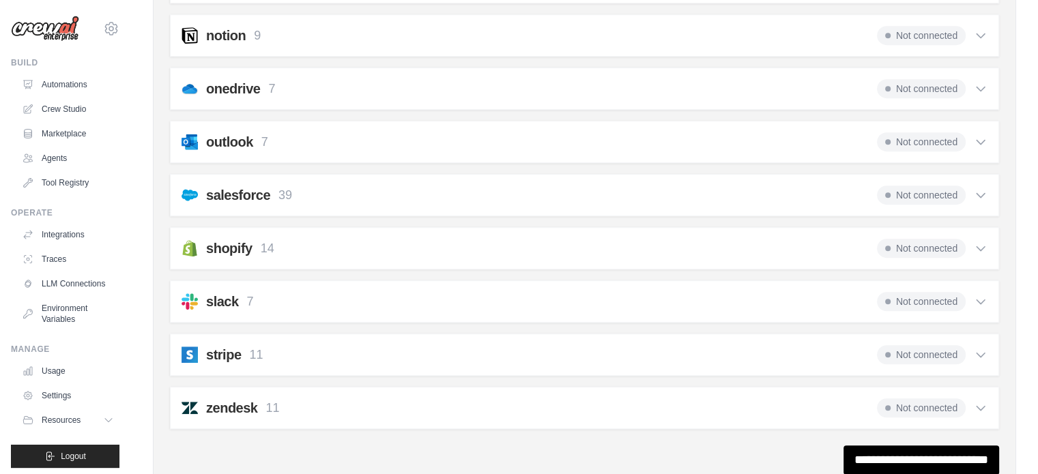
scroll to position [0, 0]
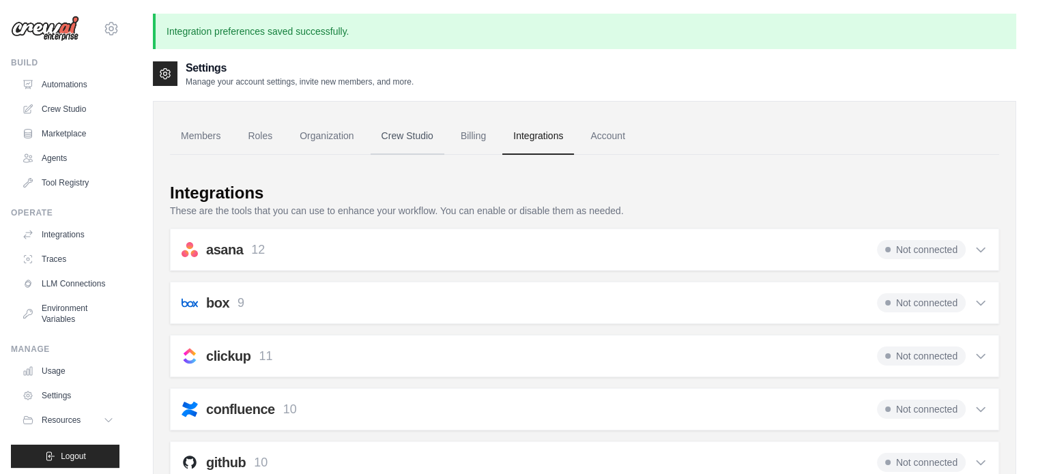
click at [420, 139] on link "Crew Studio" at bounding box center [408, 136] width 74 height 37
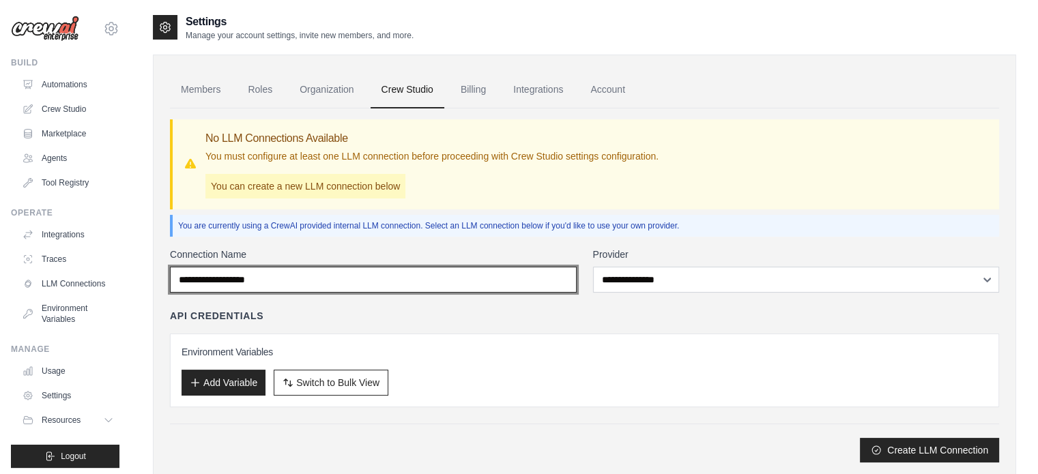
click at [431, 270] on input "Connection Name" at bounding box center [373, 280] width 407 height 26
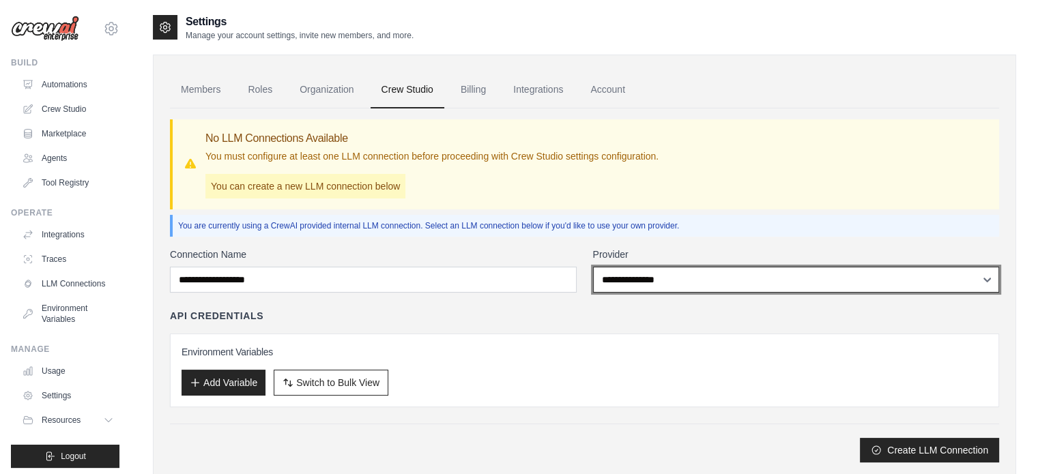
click at [823, 281] on select "**********" at bounding box center [796, 280] width 407 height 26
select select "******"
click at [593, 267] on select "**********" at bounding box center [796, 280] width 407 height 26
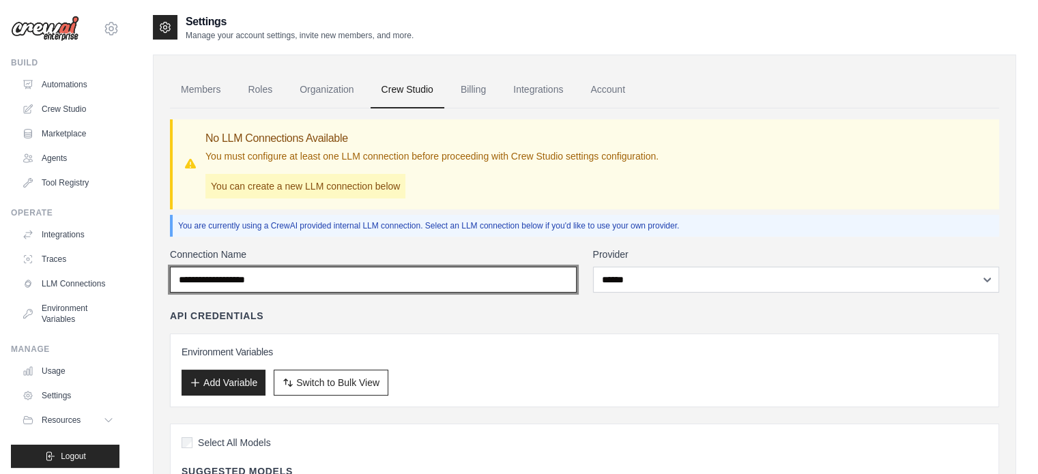
drag, startPoint x: 356, startPoint y: 275, endPoint x: 116, endPoint y: 303, distance: 241.9
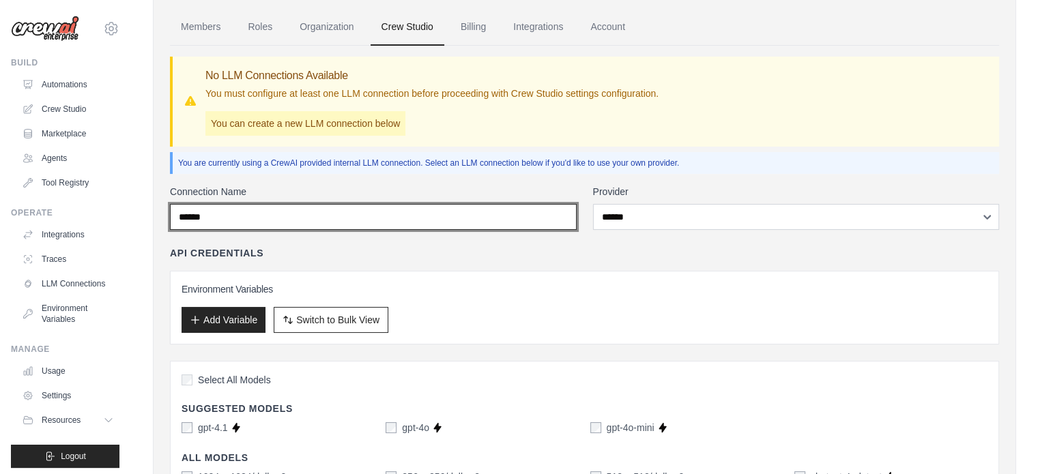
scroll to position [136, 0]
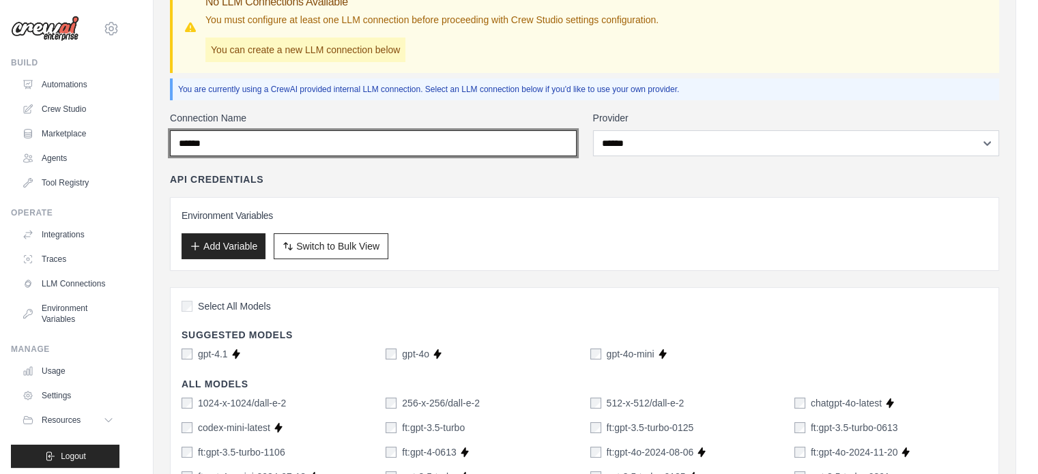
type input "******"
